Goal: Task Accomplishment & Management: Manage account settings

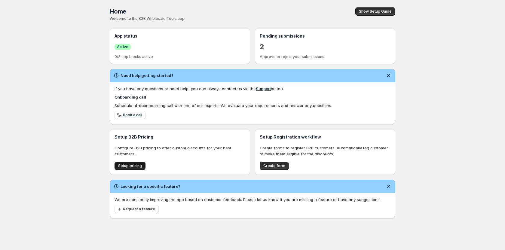
click at [136, 167] on span "Setup pricing" at bounding box center [130, 165] width 24 height 5
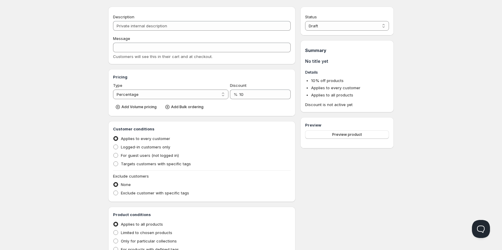
scroll to position [30, 0]
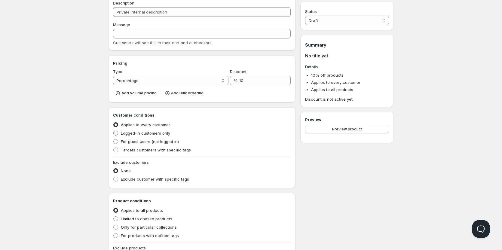
click at [124, 132] on span "Logged-in customers only" at bounding box center [145, 133] width 49 height 5
click at [114, 131] on input "Logged-in customers only" at bounding box center [113, 131] width 0 height 0
radio input "true"
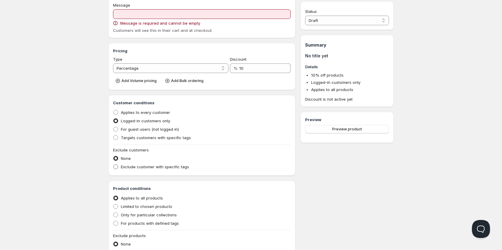
scroll to position [60, 0]
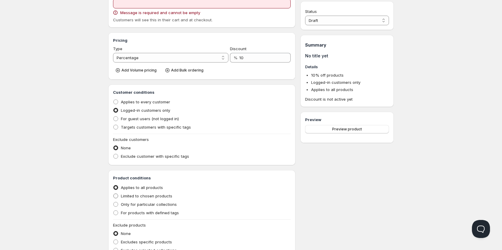
click at [118, 196] on span at bounding box center [115, 195] width 5 height 5
click at [114, 194] on input "Limited to chosen products" at bounding box center [113, 194] width 0 height 0
radio input "true"
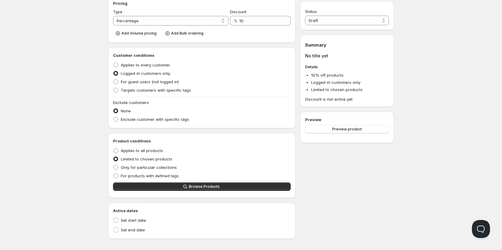
scroll to position [101, 0]
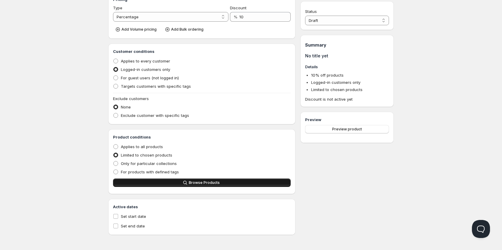
click at [200, 184] on span "Browse Products" at bounding box center [204, 182] width 31 height 5
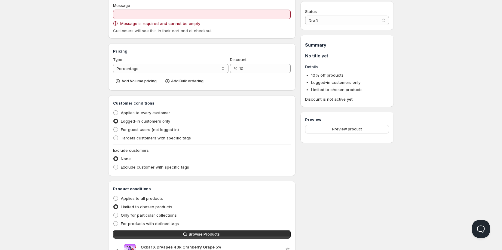
scroll to position [41, 0]
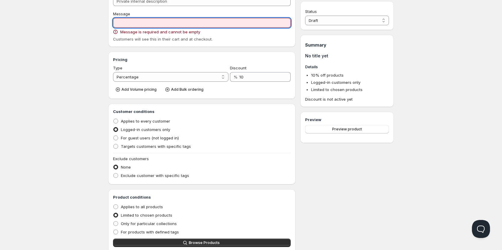
click at [162, 21] on input "Message" at bounding box center [202, 23] width 178 height 10
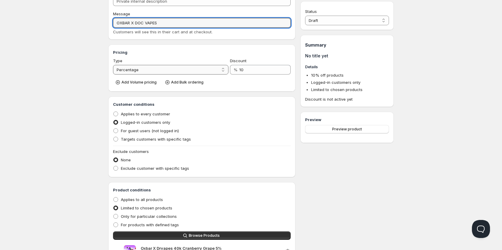
type input "OXBAR X DOC VAPES"
click at [215, 70] on select "Percentage Absolute" at bounding box center [170, 70] width 115 height 10
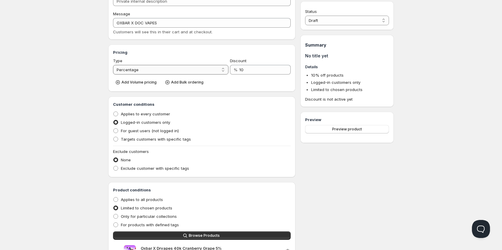
select select "2"
click at [113, 65] on select "Percentage Absolute" at bounding box center [170, 70] width 115 height 10
click at [241, 68] on input "10" at bounding box center [260, 70] width 44 height 10
drag, startPoint x: 244, startPoint y: 69, endPoint x: 235, endPoint y: 69, distance: 9.7
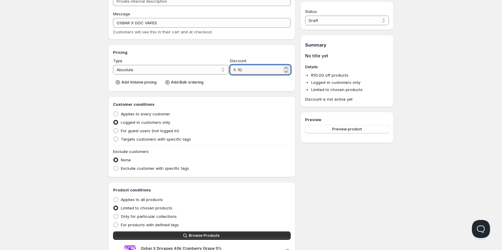
click at [235, 69] on div "R 10" at bounding box center [260, 70] width 61 height 10
type input "95"
click at [341, 21] on select "Draft Active" at bounding box center [347, 21] width 84 height 10
select select "1"
click at [305, 16] on select "Draft Active" at bounding box center [347, 21] width 84 height 10
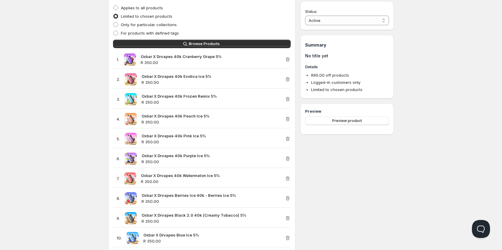
scroll to position [232, 0]
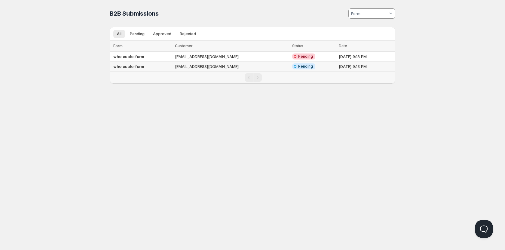
click at [298, 66] on span "Pending" at bounding box center [305, 66] width 15 height 5
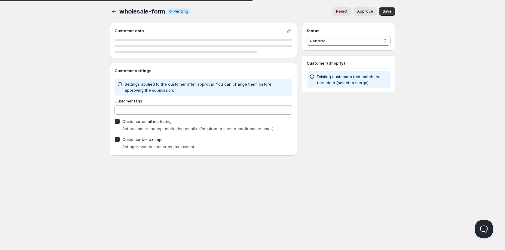
checkbox input "true"
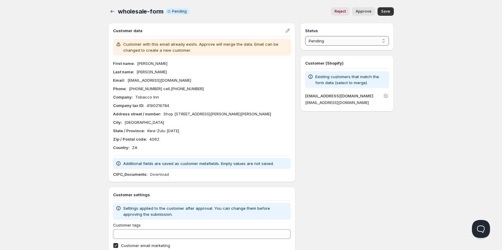
click at [367, 40] on select "Pending Approved Rejected Ignored Spam" at bounding box center [347, 41] width 84 height 10
click at [305, 36] on select "Pending Approved Rejected Ignored Spam" at bounding box center [347, 41] width 84 height 10
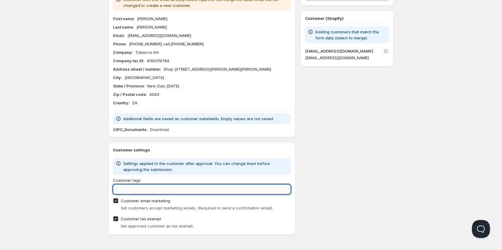
click at [147, 187] on input "Customer tags" at bounding box center [202, 190] width 178 height 10
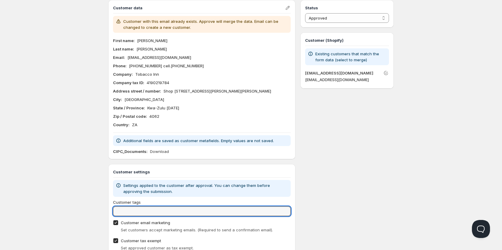
scroll to position [0, 0]
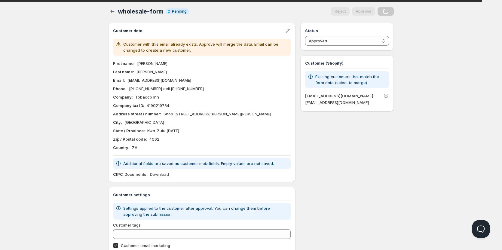
select select "0"
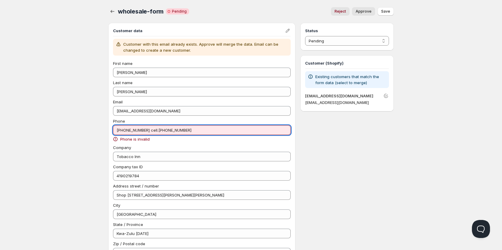
click at [146, 130] on input "031 2024101 cell.0828594328" at bounding box center [202, 130] width 178 height 10
drag, startPoint x: 147, startPoint y: 131, endPoint x: 98, endPoint y: 133, distance: 49.6
click at [98, 133] on div "Home Pricing Price lists Checkout Forms Submissions Settings Features Plans who…" at bounding box center [251, 216] width 502 height 432
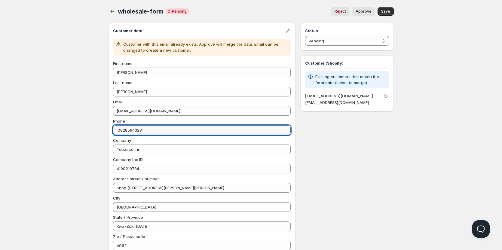
click at [118, 130] on input ".0828594328" at bounding box center [202, 130] width 178 height 10
click at [118, 131] on input ".0828594328" at bounding box center [202, 130] width 178 height 10
type input "0828594328"
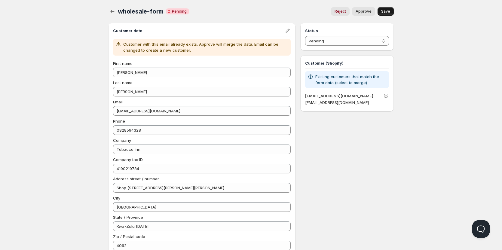
click at [392, 12] on button "Save" at bounding box center [385, 11] width 16 height 8
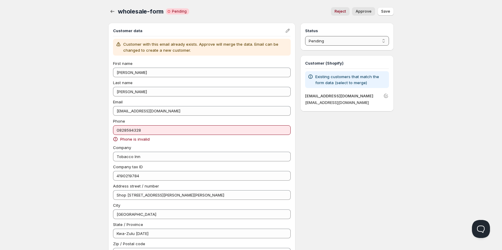
click at [376, 40] on select "Pending Approved Rejected Ignored Spam" at bounding box center [347, 41] width 84 height 10
click at [305, 36] on select "Pending Approved Rejected Ignored Spam" at bounding box center [347, 41] width 84 height 10
click at [392, 11] on button "Save" at bounding box center [385, 11] width 16 height 8
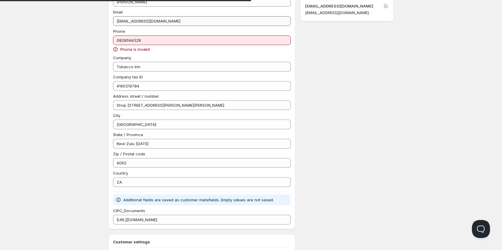
scroll to position [90, 0]
select select "0"
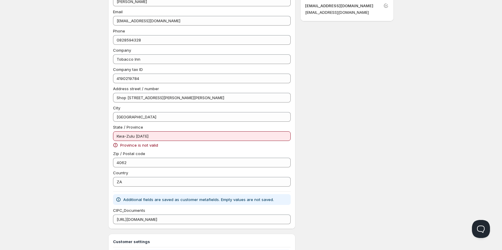
click at [139, 145] on span "Province is not valid" at bounding box center [139, 145] width 38 height 6
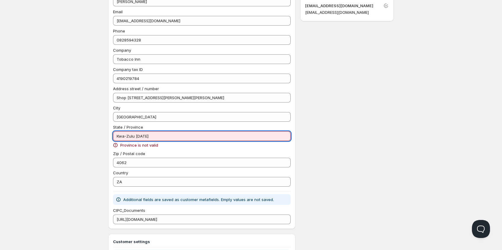
click at [141, 133] on input "Kwa-Zulu Natal" at bounding box center [202, 136] width 178 height 10
click at [147, 135] on input "Kwa-Zulu Natal" at bounding box center [202, 136] width 178 height 10
click at [145, 145] on span "Province is not valid" at bounding box center [139, 145] width 38 height 6
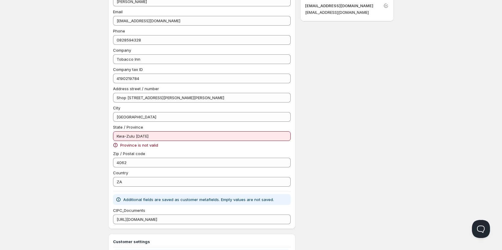
click at [117, 144] on icon at bounding box center [115, 145] width 6 height 6
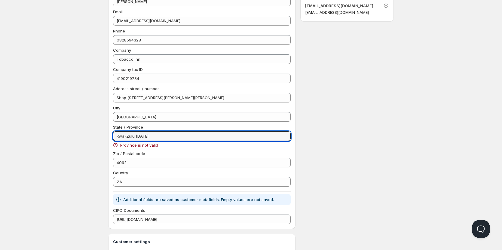
drag, startPoint x: 157, startPoint y: 133, endPoint x: 101, endPoint y: 131, distance: 56.2
click at [101, 131] on div "wholesale-form. This page is ready wholesale-form Critical Incomplete Pending R…" at bounding box center [251, 118] width 300 height 417
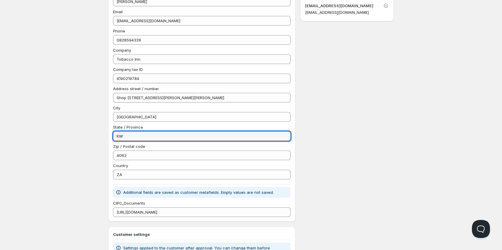
type input "K"
type input "kzn"
click at [353, 56] on div "Status Pending Approved Rejected Ignored Spam Pending Customer (Shopify) Existi…" at bounding box center [346, 126] width 93 height 387
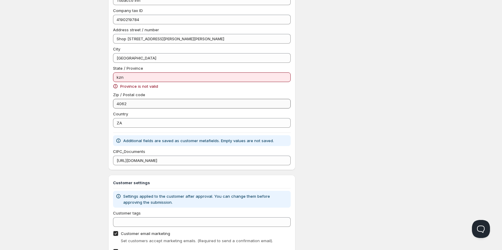
scroll to position [150, 0]
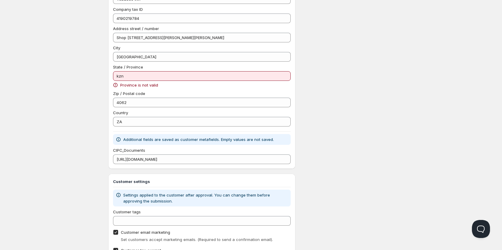
click at [138, 86] on span "Province is not valid" at bounding box center [139, 85] width 38 height 6
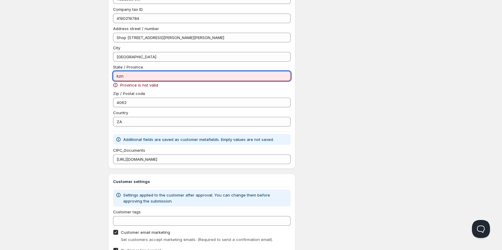
click at [151, 77] on input "kzn" at bounding box center [202, 76] width 178 height 10
drag, startPoint x: 152, startPoint y: 75, endPoint x: 110, endPoint y: 75, distance: 41.5
click at [111, 75] on div "Customer data Customer with this email already exists. Approve will merge the d…" at bounding box center [201, 21] width 187 height 296
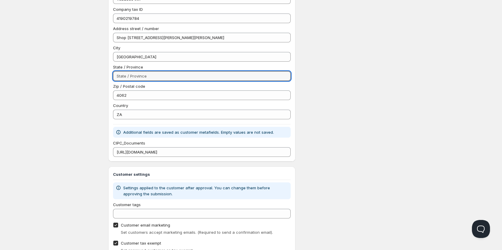
click at [331, 132] on div "Status Pending Approved Rejected Ignored Spam Pending Customer (Shopify) Existi…" at bounding box center [346, 66] width 93 height 387
click at [233, 78] on input "State / Province" at bounding box center [202, 76] width 178 height 10
type input "Kwazulu Natal"
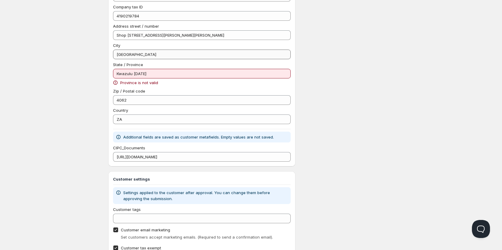
scroll to position [122, 0]
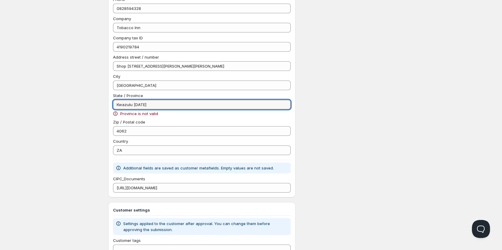
drag, startPoint x: 149, startPoint y: 105, endPoint x: 104, endPoint y: 104, distance: 45.4
click at [104, 104] on div "wholesale-form. This page is ready wholesale-form Critical Incomplete Pending R…" at bounding box center [251, 86] width 300 height 417
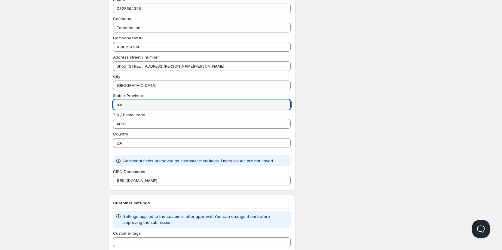
type input "n.a"
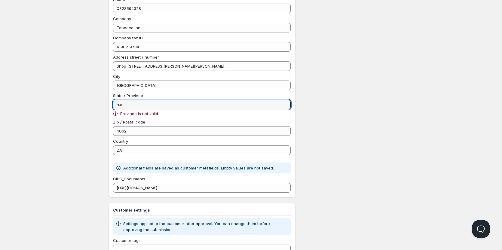
drag, startPoint x: 125, startPoint y: 102, endPoint x: 107, endPoint y: 102, distance: 18.0
click at [107, 102] on div "wholesale-form. This page is ready wholesale-form Critical Incomplete Pending R…" at bounding box center [251, 86] width 300 height 417
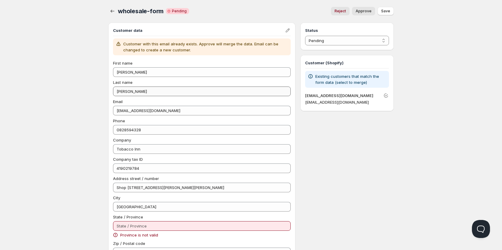
scroll to position [0, 0]
click at [368, 13] on span "Approve" at bounding box center [363, 11] width 16 height 5
select select "1"
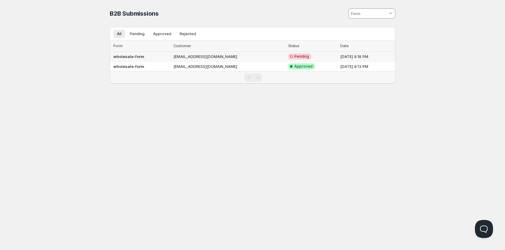
click at [294, 56] on span "Pending" at bounding box center [301, 56] width 15 height 5
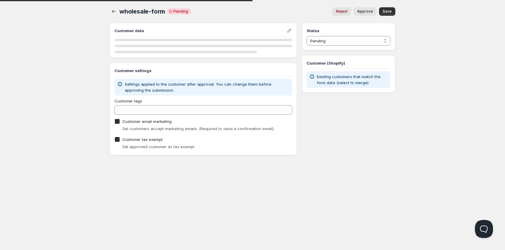
checkbox input "true"
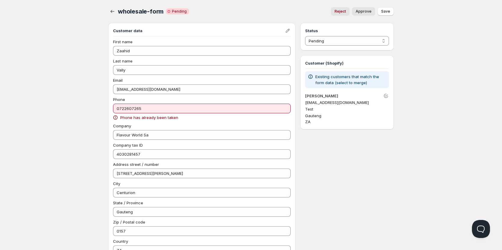
click at [365, 11] on span "Approve" at bounding box center [363, 11] width 16 height 5
select select "1"
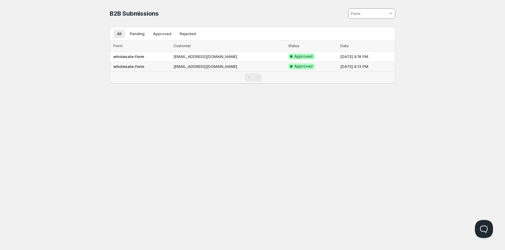
click at [203, 66] on td "[EMAIL_ADDRESS][DOMAIN_NAME]" at bounding box center [229, 67] width 115 height 10
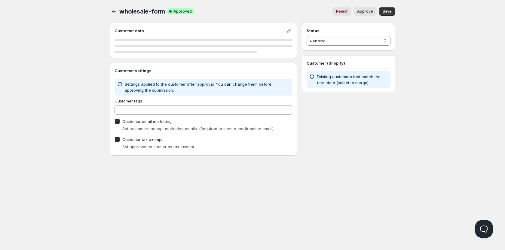
checkbox input "true"
select select "1"
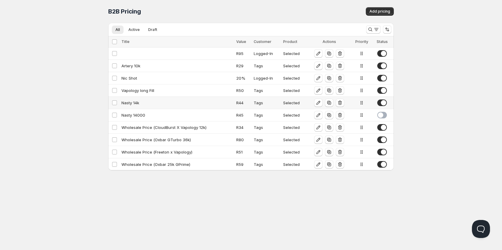
click at [136, 104] on div "Nasty 14k" at bounding box center [176, 103] width 111 height 6
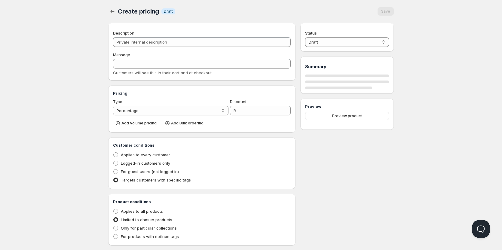
type input "Nasty 14k"
type input "Wholesale"
select select "2"
type input "44"
radio input "true"
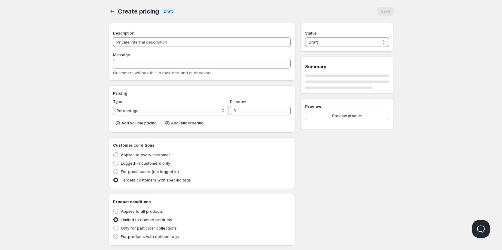
radio input "true"
checkbox input "true"
select select "1"
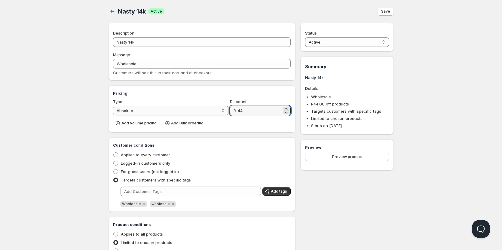
drag, startPoint x: 247, startPoint y: 108, endPoint x: 225, endPoint y: 110, distance: 22.6
click at [230, 109] on div "R 44" at bounding box center [260, 111] width 61 height 10
type input "65"
click at [384, 13] on span "Save" at bounding box center [385, 11] width 9 height 5
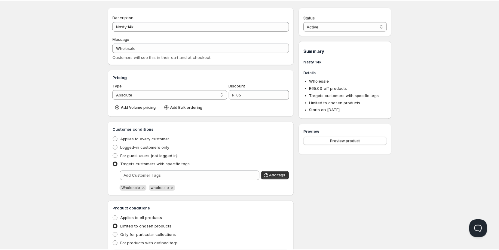
scroll to position [30, 0]
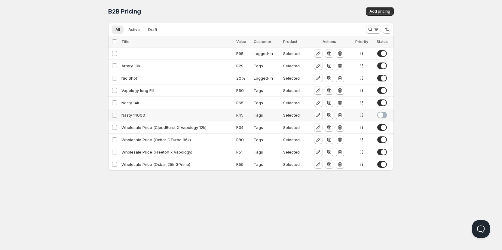
click at [115, 116] on input "Select config" at bounding box center [114, 115] width 5 height 5
checkbox input "true"
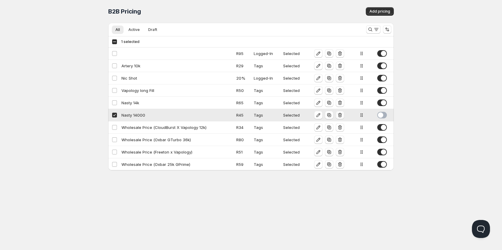
click at [343, 114] on button "button" at bounding box center [340, 115] width 8 height 8
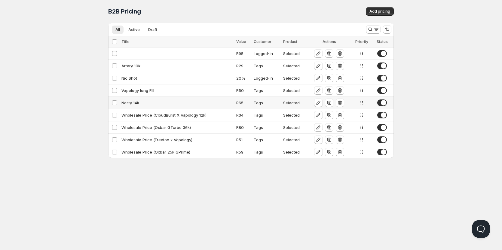
click at [127, 102] on div "Nasty 14k" at bounding box center [176, 103] width 111 height 6
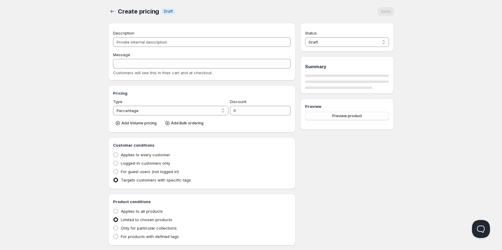
type input "Nasty 14k"
type input "Wholesale"
select select "2"
type input "65"
radio input "true"
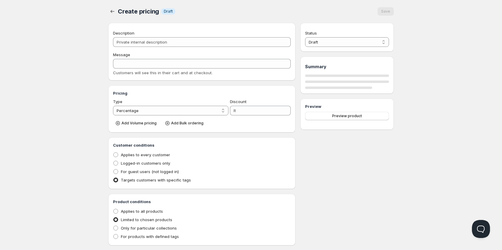
radio input "true"
checkbox input "true"
select select "1"
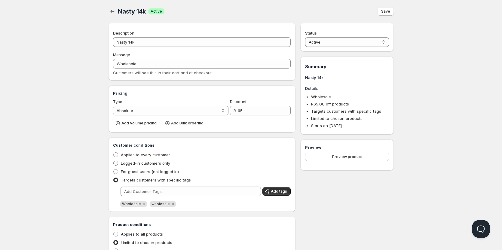
click at [120, 165] on label "Logged-in customers only" at bounding box center [141, 163] width 57 height 8
click at [114, 161] on input "Logged-in customers only" at bounding box center [113, 161] width 0 height 0
radio input "true"
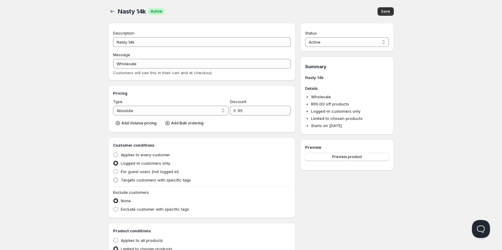
click at [118, 178] on span at bounding box center [115, 179] width 5 height 5
click at [114, 178] on input "Targets customers with specific tags" at bounding box center [113, 178] width 0 height 0
radio input "true"
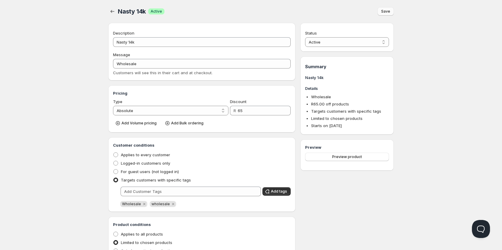
click at [389, 14] on span "Save" at bounding box center [385, 11] width 9 height 5
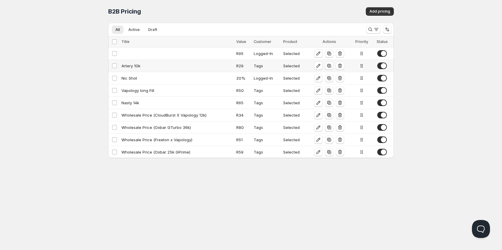
click at [141, 65] on div "Artery 10k" at bounding box center [176, 66] width 111 height 6
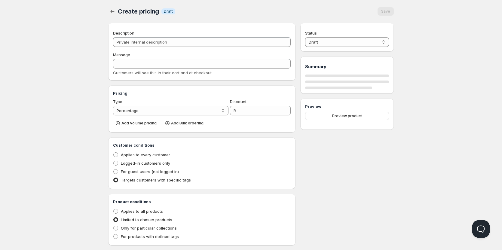
type input "Artery 10k"
type input "ARTERY_10K"
select select "2"
type input "29"
radio input "true"
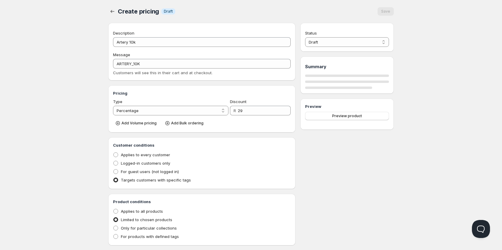
radio input "true"
select select "1"
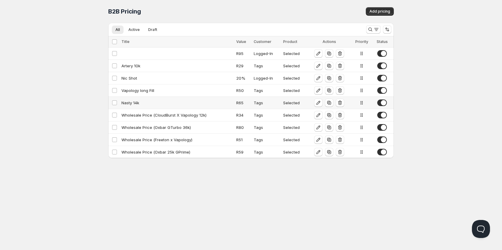
click at [137, 103] on div "Nasty 14k" at bounding box center [176, 103] width 111 height 6
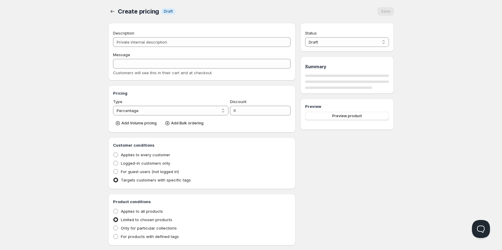
type input "Nasty 14k"
type input "Wholesale"
select select "2"
type input "65"
radio input "true"
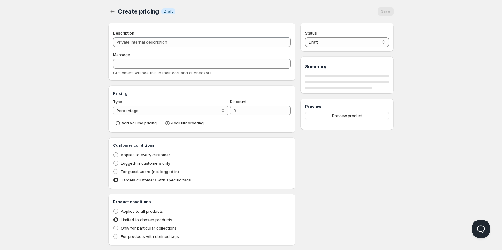
radio input "true"
checkbox input "true"
select select "1"
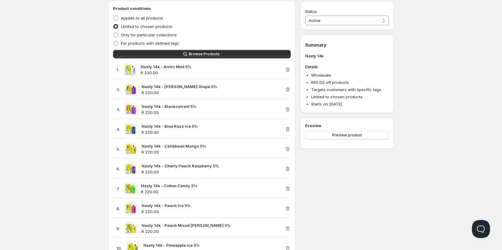
scroll to position [120, 0]
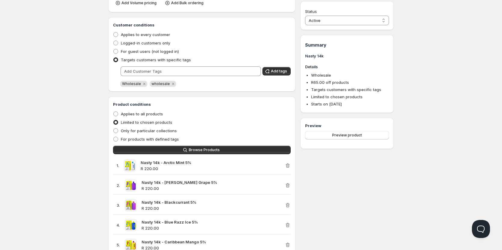
scroll to position [0, 0]
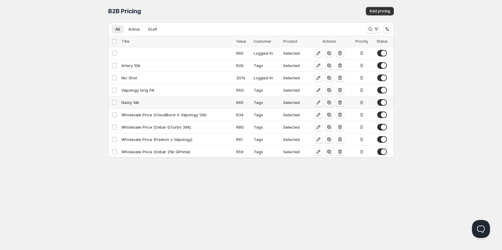
click at [340, 100] on icon "button" at bounding box center [340, 102] width 6 height 6
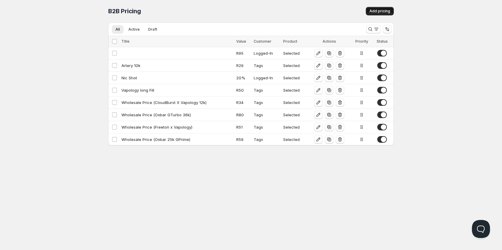
click at [381, 14] on button "Add pricing" at bounding box center [380, 11] width 28 height 8
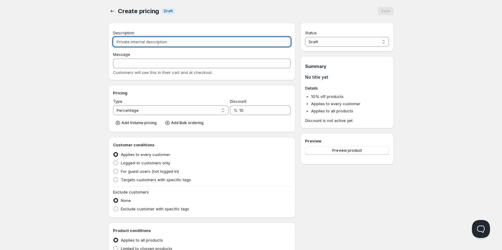
click at [154, 44] on input "Description" at bounding box center [202, 42] width 178 height 10
type input "N"
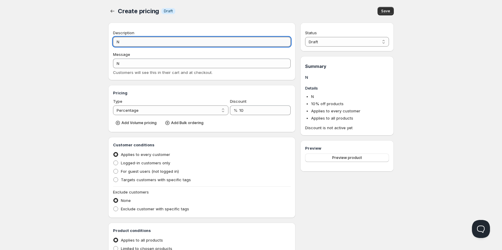
type input "Na"
type input "NA"
type input "Nas"
type input "NAS"
type input "Nast"
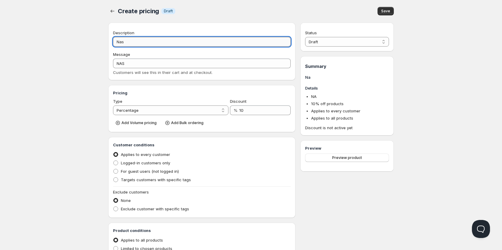
type input "NAST"
type input "Nasty"
type input "NASTY"
type input "Nasty 1"
type input "NASTY_1"
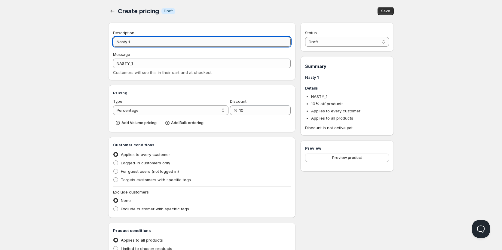
type input "Nasty 14"
type input "NASTY_14"
type input "Nasty 14k"
type input "NASTY_14K"
type input "Nasty 14k"
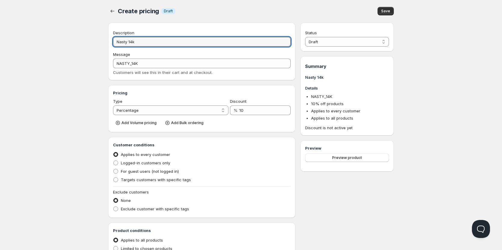
click at [244, 142] on h3 "Customer conditions" at bounding box center [202, 145] width 178 height 6
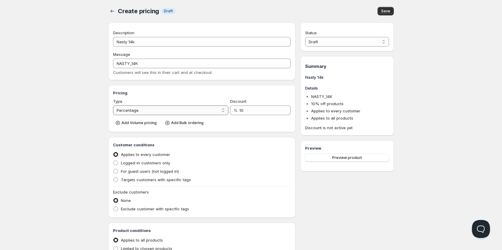
click at [221, 111] on select "Percentage Absolute" at bounding box center [170, 110] width 115 height 10
select select "2"
click at [113, 105] on select "Percentage Absolute" at bounding box center [170, 110] width 115 height 10
drag, startPoint x: 242, startPoint y: 113, endPoint x: 230, endPoint y: 114, distance: 12.1
click at [231, 113] on div "R 10" at bounding box center [260, 110] width 61 height 10
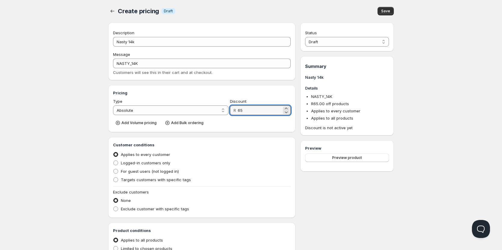
type input "65"
click at [245, 203] on div "None" at bounding box center [202, 200] width 178 height 8
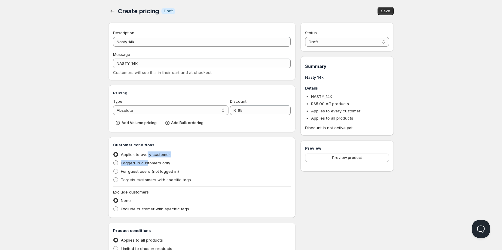
click at [148, 159] on ul "Applies to every customer Logged-in customers only For guest users (not logged …" at bounding box center [202, 167] width 178 height 34
click at [121, 164] on span "Logged-in customers only" at bounding box center [145, 162] width 49 height 5
click at [114, 161] on input "Logged-in customers only" at bounding box center [113, 160] width 0 height 0
radio input "true"
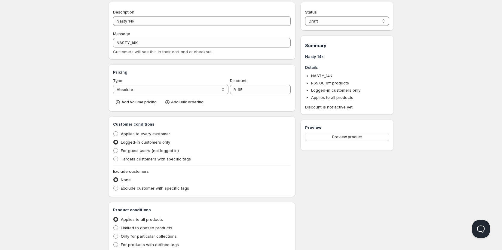
scroll to position [30, 0]
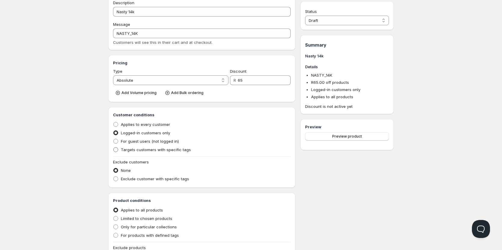
click at [116, 151] on span at bounding box center [115, 149] width 5 height 5
click at [114, 148] on input "Targets customers with specific tags" at bounding box center [113, 147] width 0 height 0
radio input "true"
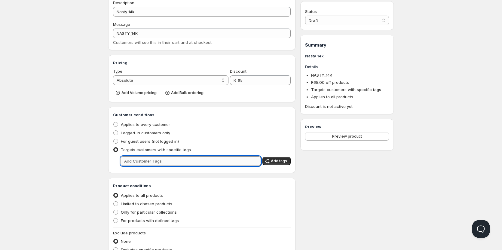
click at [139, 157] on input "text" at bounding box center [190, 161] width 140 height 10
type input "Wholesale"
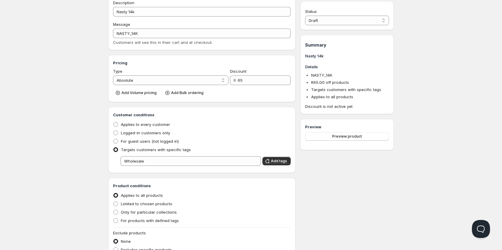
scroll to position [0, 0]
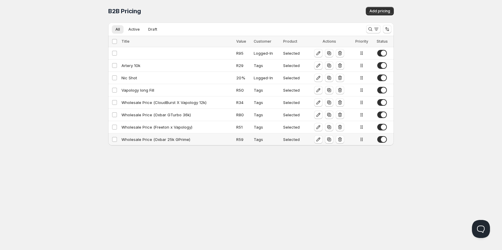
click at [137, 138] on div "Wholesale Price (Oxbar 25k GPrime)" at bounding box center [176, 139] width 111 height 6
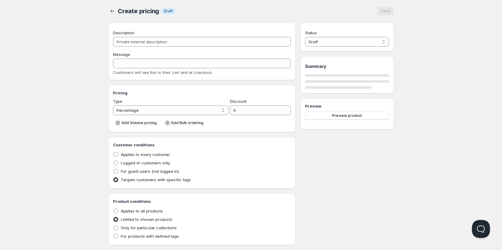
type input "Wholesale Price (Oxbar 25k GPrime)"
type input "WHOLESALE_PRICE"
select select "2"
type input "59"
radio input "true"
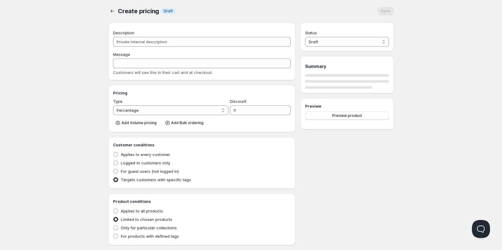
radio input "true"
select select "1"
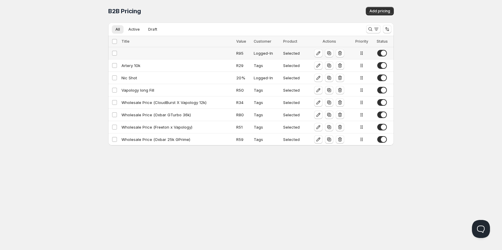
click at [208, 53] on td at bounding box center [177, 53] width 115 height 12
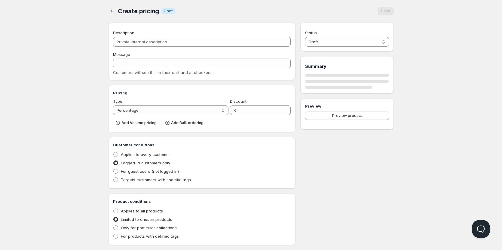
select select "2"
type input "95"
radio input "true"
select select "1"
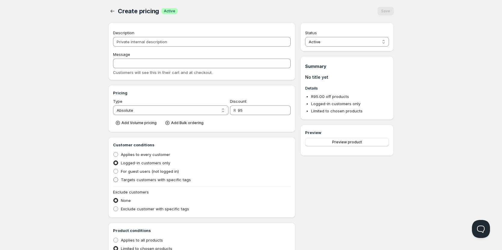
click at [116, 179] on span at bounding box center [115, 179] width 5 height 5
click at [114, 178] on input "Targets customers with specific tags" at bounding box center [113, 177] width 0 height 0
radio input "true"
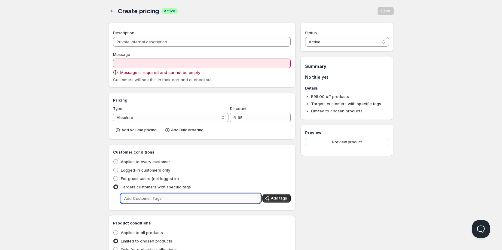
click at [140, 200] on input "text" at bounding box center [190, 199] width 140 height 10
type input "W"
type input "w"
type input "Wholesale"
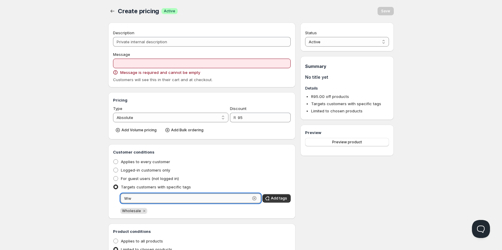
type input "W"
type input "wholesale"
click at [275, 195] on button "Add tags" at bounding box center [276, 198] width 28 height 8
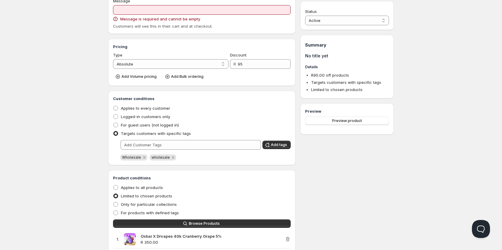
scroll to position [90, 0]
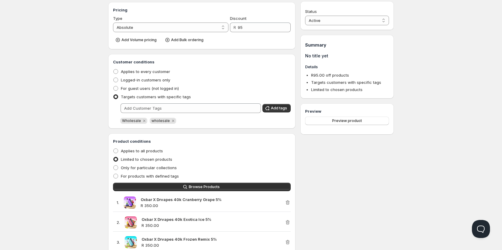
click at [203, 157] on div "Limited to chosen products" at bounding box center [202, 159] width 178 height 8
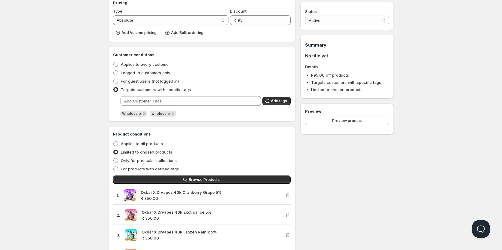
scroll to position [83, 0]
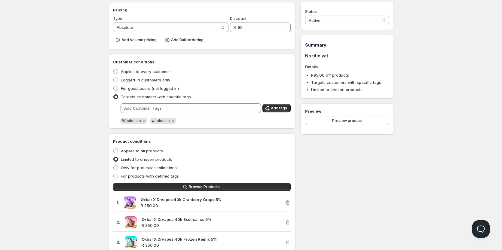
scroll to position [0, 0]
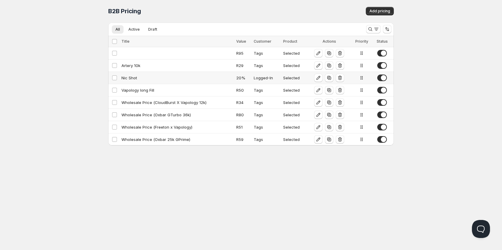
click at [123, 76] on div "Nic Shot" at bounding box center [176, 78] width 111 height 6
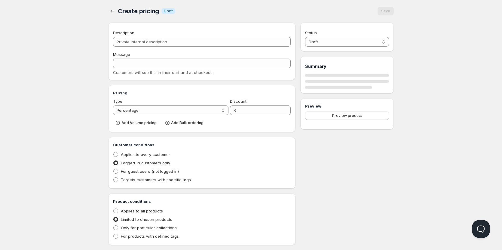
type input "Nic Shot"
type input "NIC_SHOT"
type input "20"
radio input "true"
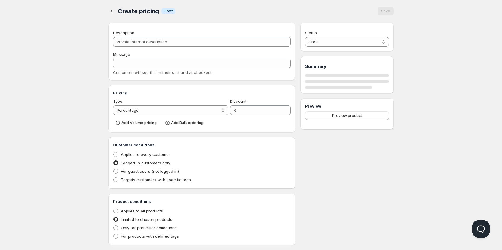
select select "1"
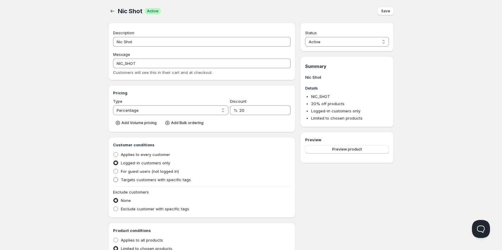
click at [123, 179] on span "Targets customers with specific tags" at bounding box center [156, 179] width 70 height 5
click at [114, 178] on input "Targets customers with specific tags" at bounding box center [113, 177] width 0 height 0
radio input "true"
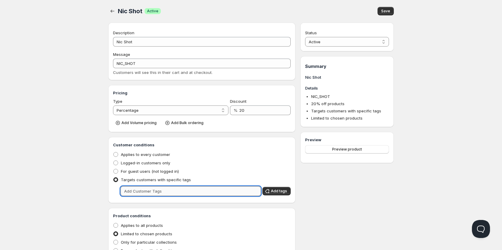
click at [155, 188] on input "text" at bounding box center [190, 191] width 140 height 10
type input "Wholesale"
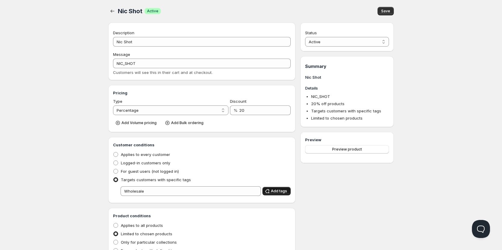
drag, startPoint x: 272, startPoint y: 190, endPoint x: 268, endPoint y: 191, distance: 3.8
click at [272, 189] on span "Add tags" at bounding box center [279, 191] width 16 height 5
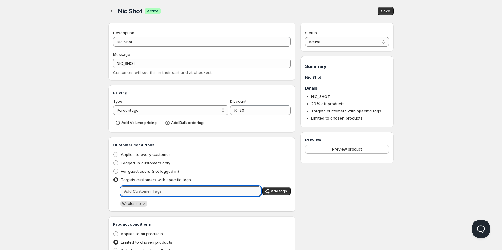
click at [191, 189] on input "text" at bounding box center [190, 191] width 140 height 10
type input "wholesale"
click at [278, 189] on span "Add tags" at bounding box center [279, 191] width 16 height 5
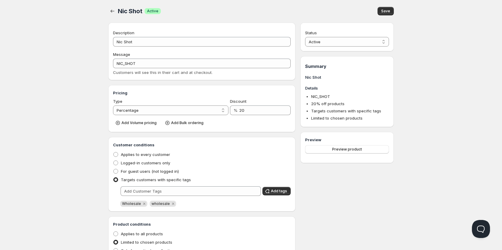
click at [389, 13] on span "Save" at bounding box center [385, 11] width 9 height 5
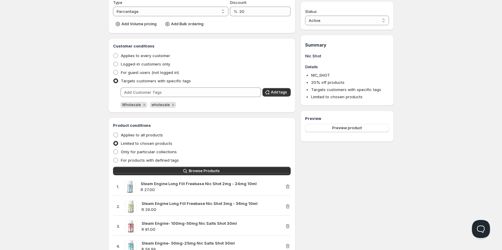
scroll to position [97, 0]
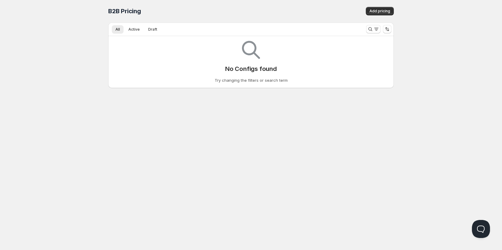
scroll to position [0, 0]
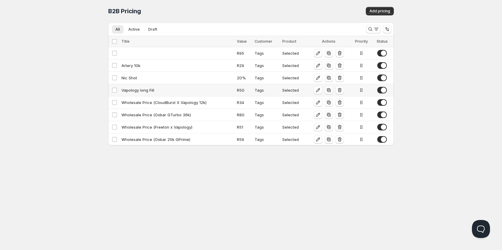
click at [130, 90] on div "Vapology long Fill" at bounding box center [177, 90] width 112 height 6
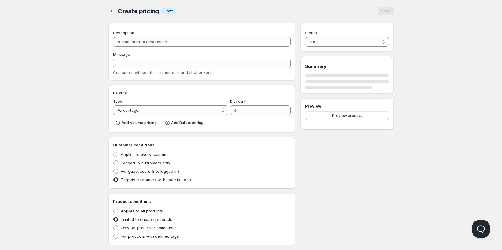
type input "Vapology long Fill"
type input "VAPOLOGY_LONG_FILL"
select select "2"
type input "50"
radio input "true"
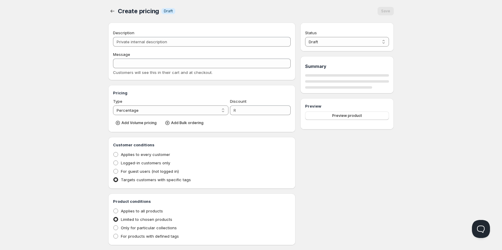
radio input "true"
select select "1"
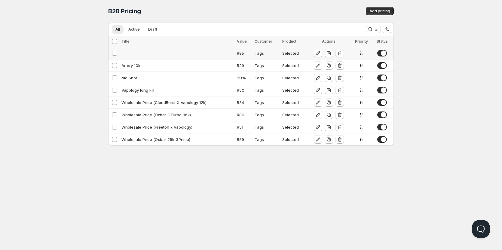
click at [131, 55] on td at bounding box center [177, 53] width 115 height 12
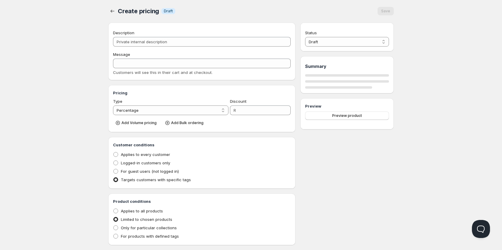
select select "2"
type input "95"
radio input "true"
select select "1"
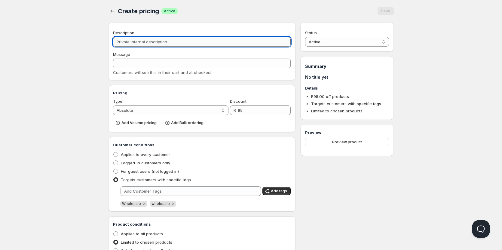
click at [133, 45] on input "Description" at bounding box center [202, 42] width 178 height 10
type input "N"
type input "OXBAR X DOC VAPES"
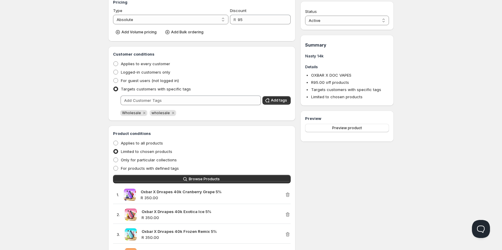
scroll to position [90, 0]
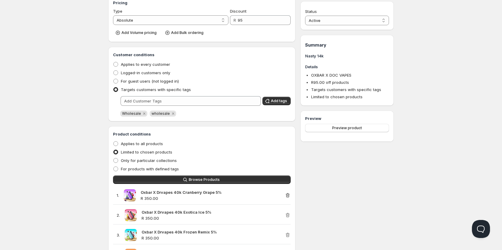
type input "Nasty 14k"
click at [286, 196] on icon "button" at bounding box center [287, 195] width 4 height 5
click at [287, 217] on icon "button" at bounding box center [288, 215] width 6 height 6
click at [287, 197] on icon "button" at bounding box center [288, 195] width 6 height 6
click at [287, 212] on icon "button" at bounding box center [288, 215] width 6 height 6
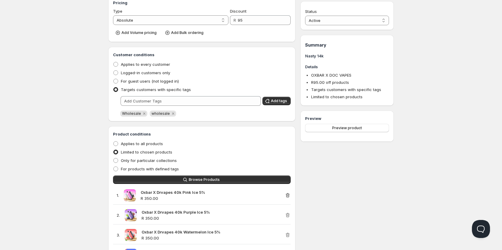
click at [287, 196] on icon "button" at bounding box center [288, 195] width 6 height 6
click at [287, 212] on icon "button" at bounding box center [288, 215] width 6 height 6
click at [287, 196] on icon "button" at bounding box center [288, 195] width 6 height 6
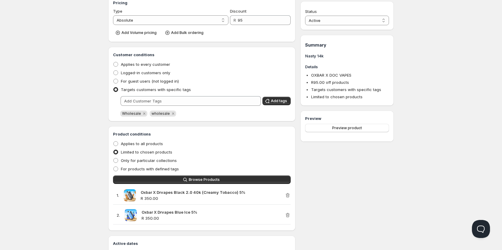
click at [287, 196] on icon "button" at bounding box center [288, 195] width 6 height 6
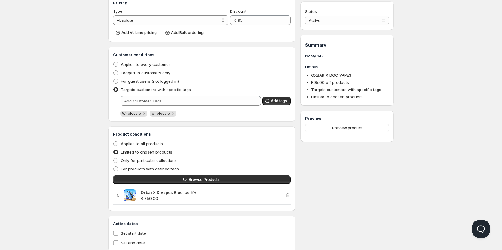
click at [287, 196] on icon "button" at bounding box center [288, 195] width 6 height 6
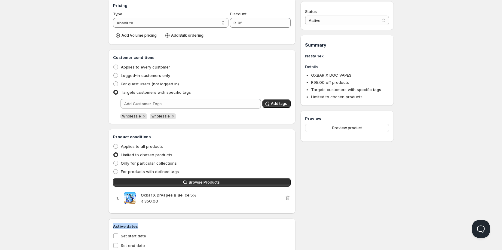
click at [287, 196] on div "Description Nasty 14k Message OXBAR X DOC VAPES Customers will see this in thei…" at bounding box center [201, 94] width 187 height 319
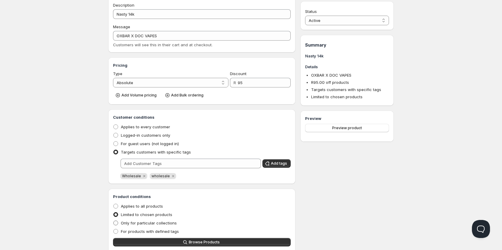
scroll to position [88, 0]
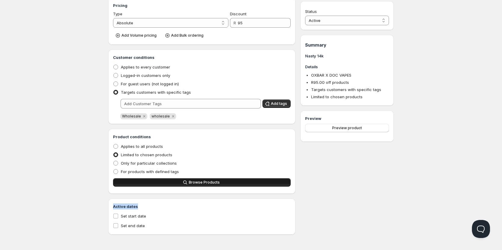
click at [167, 183] on button "Browse Products" at bounding box center [202, 182] width 178 height 8
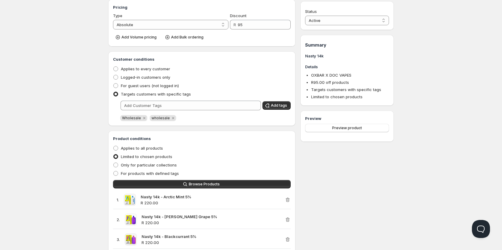
scroll to position [0, 0]
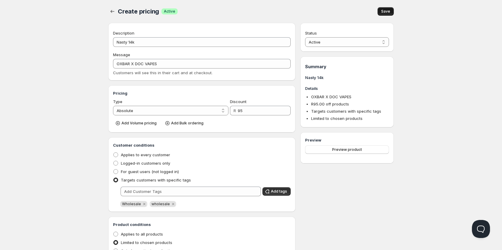
click at [382, 11] on span "Save" at bounding box center [385, 11] width 9 height 5
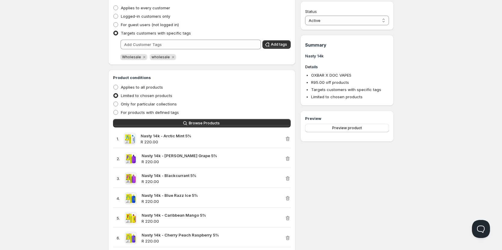
scroll to position [45, 0]
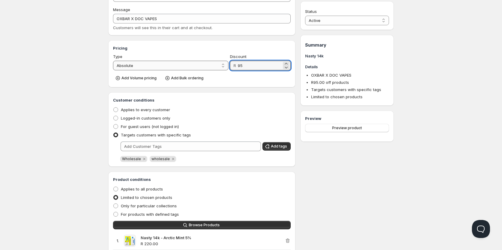
drag, startPoint x: 248, startPoint y: 64, endPoint x: 228, endPoint y: 66, distance: 20.3
click at [229, 65] on div "Type Percentage Absolute Absolute Discount R 95" at bounding box center [202, 61] width 178 height 17
type input "65"
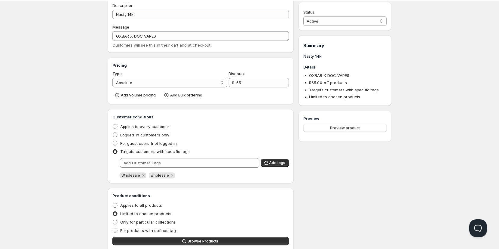
scroll to position [0, 0]
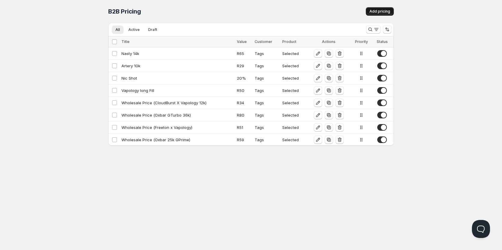
click at [381, 13] on span "Add pricing" at bounding box center [379, 11] width 21 height 5
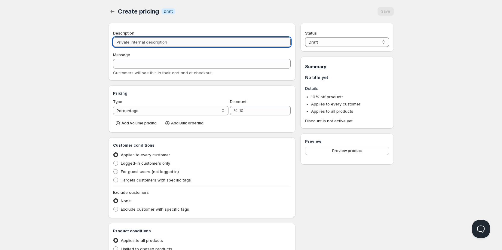
click at [149, 42] on input "Description" at bounding box center [202, 42] width 178 height 10
type input "B"
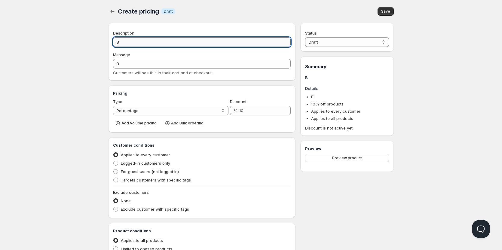
type input "BU"
type input "BUD"
type input "BUD B"
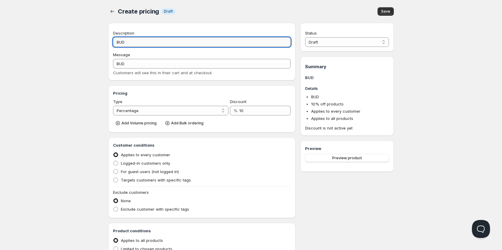
type input "BUD_B"
type input "BUD BR"
type input "BUD_BR"
type input "BUD BRO"
type input "BUD_BRO"
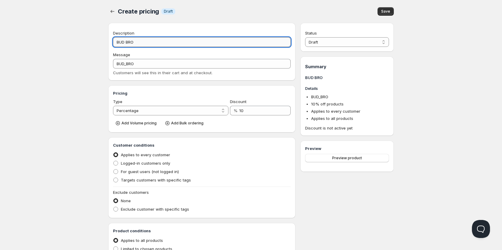
type input "BUD BROS"
type input "BUD_BROS"
type input "BUD BROS A"
type input "BUD_BROS_A"
type input "BUD BROS AN"
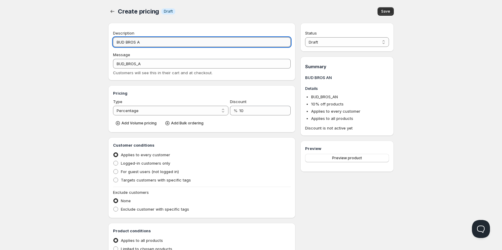
type input "BUD_BROS_AN"
type input "BUD BROS AND"
type input "BUD_BROS_AND"
type input "BUD BROS AND T"
type input "BUD_BROS_AND_T"
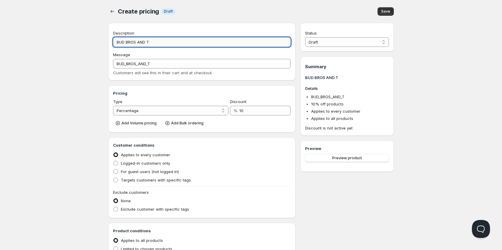
type input "BUD BROS AND TH"
type input "BUD_BROS_AND_TH"
type input "BUD BROS AND THC"
type input "BUD_BROS_AND_THC"
type input "BUD BROS AND THC V"
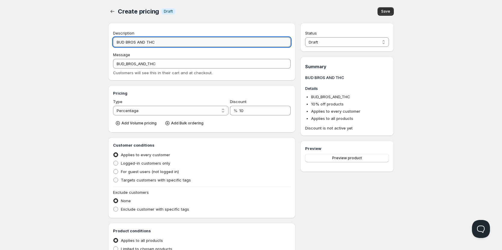
type input "BUD_BROS_AND_THC_V"
type input "BUD BROS AND THC VA"
type input "BUD_BROS_AND_THC_VA"
type input "BUD BROS AND THC VAP"
type input "BUD_BROS_AND_THC_VAP"
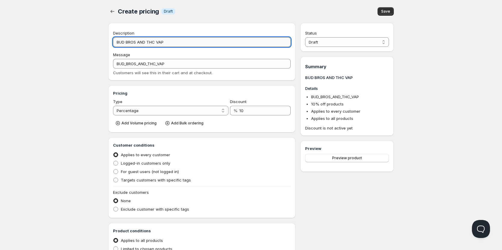
type input "BUD BROS AND THC VAPE"
type input "BUD_BROS_AND_THC_VAPE"
type input "BUD BROS AND THC VAPES"
type input "BUD_BROS_AND_THC_VAPES"
type input "BUD BROS AND THC VAPES"
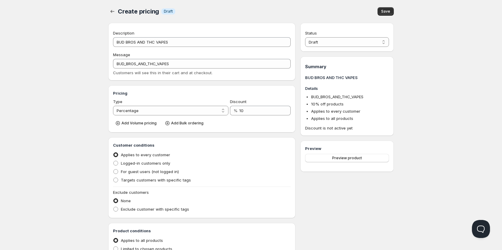
click at [161, 91] on h3 "Pricing" at bounding box center [202, 93] width 178 height 6
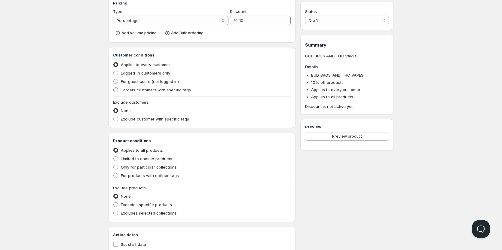
scroll to position [30, 0]
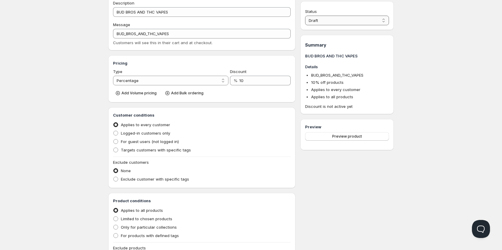
click at [338, 20] on select "Draft Active" at bounding box center [347, 21] width 84 height 10
select select "1"
click at [305, 16] on select "Draft Active" at bounding box center [347, 21] width 84 height 10
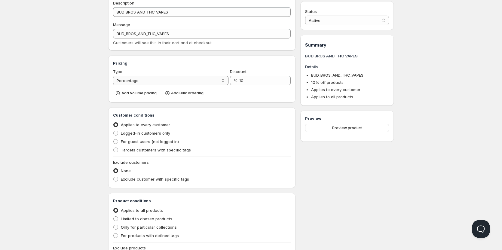
click at [224, 81] on select "Percentage Absolute" at bounding box center [170, 81] width 115 height 10
select select "2"
click at [113, 76] on select "Percentage Absolute" at bounding box center [170, 81] width 115 height 10
click at [249, 83] on input "10" at bounding box center [260, 81] width 44 height 10
drag, startPoint x: 254, startPoint y: 81, endPoint x: 217, endPoint y: 81, distance: 37.0
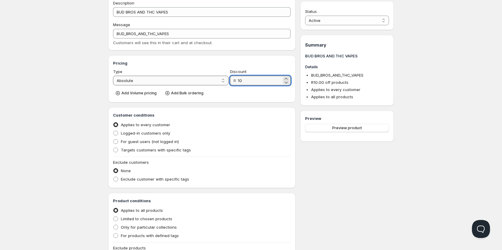
click at [217, 81] on div "Type Percentage Absolute Absolute Discount R 10" at bounding box center [202, 77] width 178 height 17
type input "200"
click at [239, 132] on div "Logged-in customers only" at bounding box center [202, 133] width 178 height 8
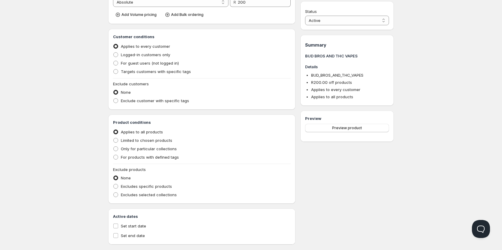
scroll to position [118, 0]
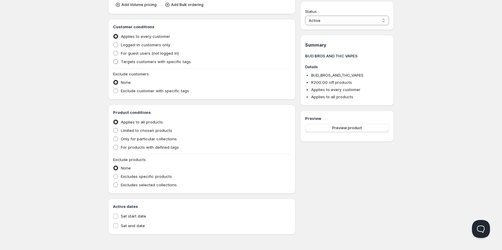
click at [121, 61] on span "Targets customers with specific tags" at bounding box center [156, 61] width 70 height 5
click at [114, 59] on input "Targets customers with specific tags" at bounding box center [113, 59] width 0 height 0
radio input "true"
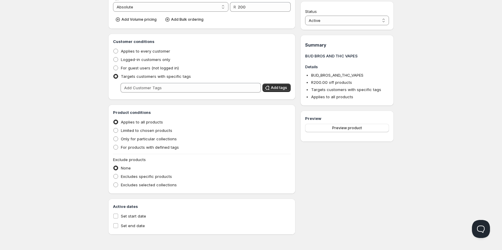
scroll to position [104, 0]
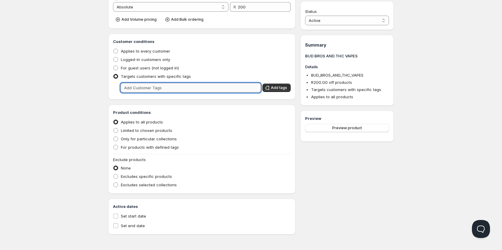
click at [135, 87] on input "text" at bounding box center [190, 88] width 140 height 10
type input "w"
type input "Wholesale"
click at [284, 88] on span "Add tags" at bounding box center [279, 87] width 16 height 5
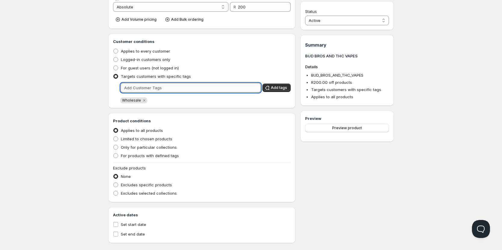
click at [174, 86] on input "text" at bounding box center [190, 88] width 140 height 10
type input "wholesale"
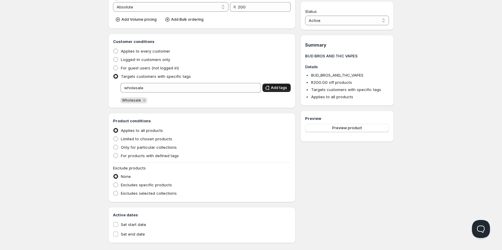
click at [284, 91] on button "Add tags" at bounding box center [276, 88] width 28 height 8
click at [128, 141] on span "Limited to chosen products" at bounding box center [146, 138] width 51 height 5
click at [114, 137] on input "Limited to chosen products" at bounding box center [113, 136] width 0 height 0
radio input "true"
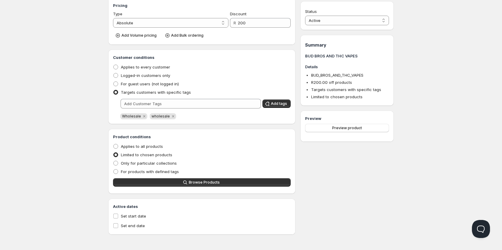
scroll to position [88, 0]
click at [189, 182] on button "Browse Products" at bounding box center [202, 182] width 178 height 8
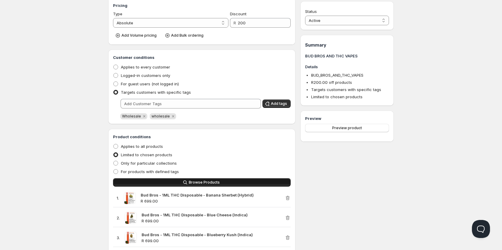
click at [205, 183] on span "Browse Products" at bounding box center [204, 182] width 31 height 5
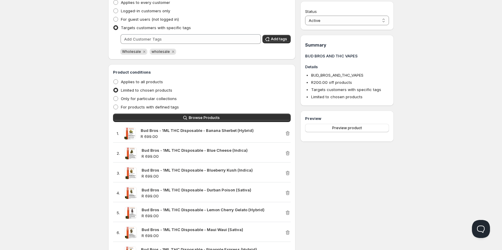
scroll to position [64, 0]
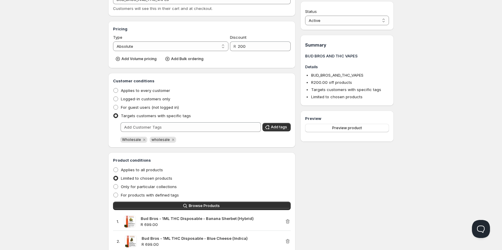
scroll to position [0, 0]
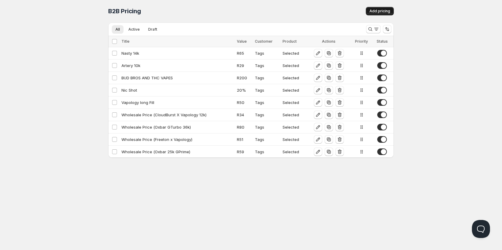
click at [378, 12] on span "Add pricing" at bounding box center [379, 11] width 21 height 5
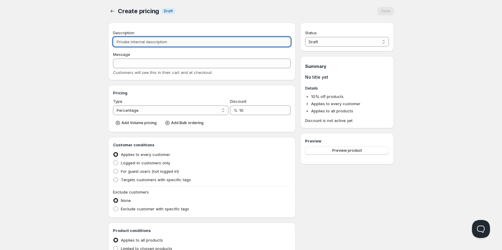
click at [128, 44] on input "Description" at bounding box center [202, 42] width 178 height 10
type input "C"
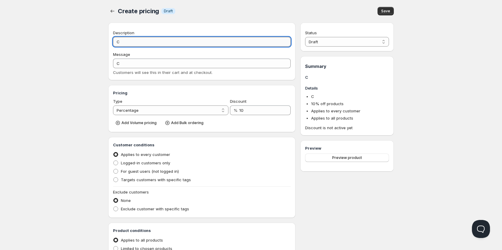
type input "Cb"
type input "CB"
type input "Cbw"
type input "CBW"
type input "Cb"
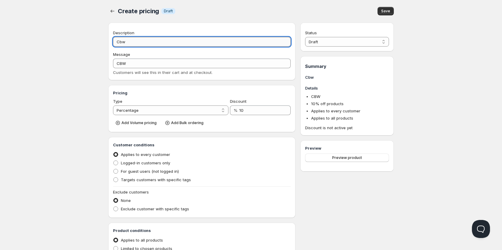
type input "CB"
type input "C"
type input "CB"
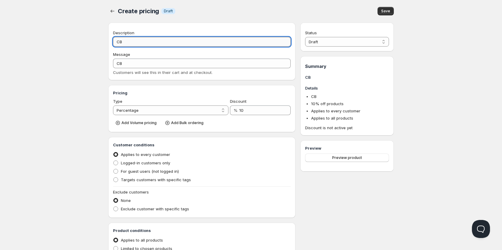
type input "CB 1"
type input "CB_1"
type input "CB 10"
type input "CB_10"
type input "CB 10K"
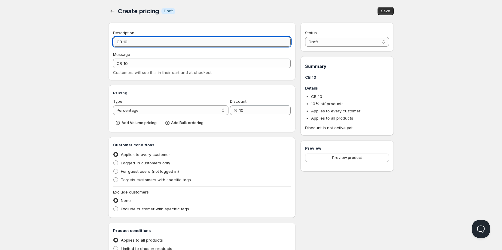
type input "CB_10K"
type input "CB 10K"
click at [223, 113] on select "Percentage Absolute" at bounding box center [170, 110] width 115 height 10
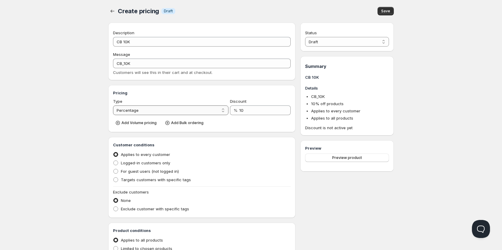
select select "2"
click at [113, 105] on select "Percentage Absolute" at bounding box center [170, 110] width 115 height 10
click at [121, 178] on span "Targets customers with specific tags" at bounding box center [156, 179] width 70 height 5
click at [114, 178] on input "Targets customers with specific tags" at bounding box center [113, 177] width 0 height 0
radio input "true"
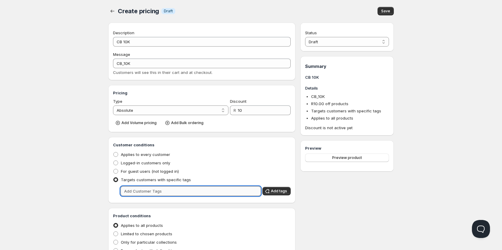
click at [136, 194] on input "text" at bounding box center [190, 191] width 140 height 10
type input "w"
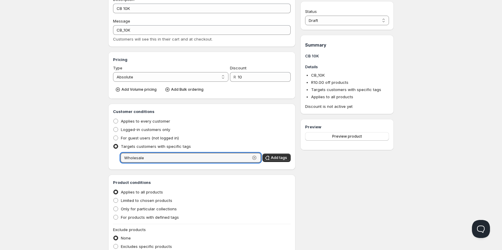
scroll to position [90, 0]
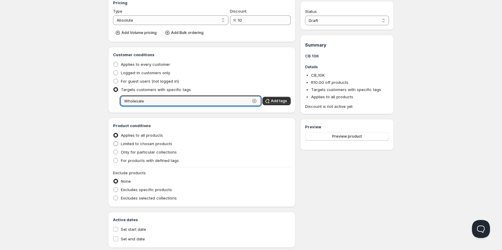
type input "Wholesale"
click at [123, 143] on span "Limited to chosen products" at bounding box center [146, 143] width 51 height 5
click at [114, 142] on input "Limited to chosen products" at bounding box center [113, 141] width 0 height 0
radio input "true"
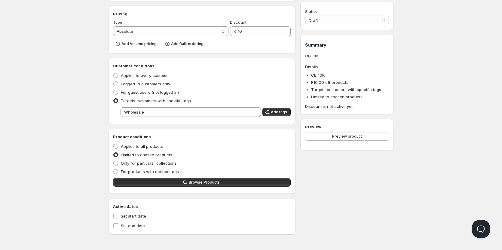
scroll to position [79, 0]
click at [176, 182] on button "Browse Products" at bounding box center [202, 182] width 178 height 8
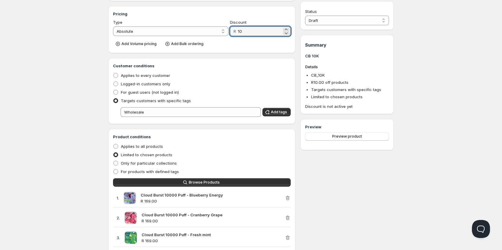
drag, startPoint x: 242, startPoint y: 31, endPoint x: 234, endPoint y: 34, distance: 8.8
click at [234, 34] on div "R 10" at bounding box center [260, 31] width 61 height 10
type input "34"
click at [341, 186] on div "Status Draft Active Draft Summary CB 10K Details CB_10K R 34.00 off products Ta…" at bounding box center [346, 169] width 93 height 450
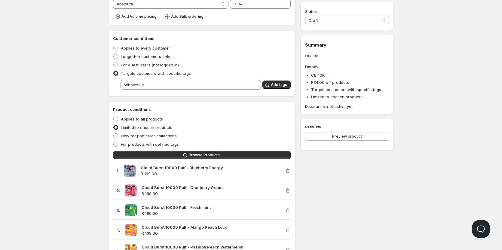
scroll to position [139, 0]
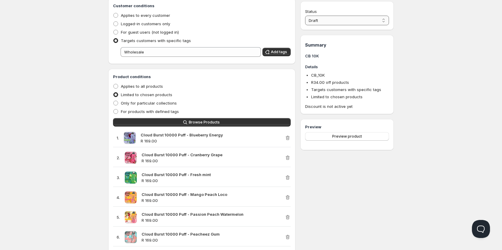
click at [361, 19] on select "Draft Active" at bounding box center [347, 21] width 84 height 10
select select "1"
click at [305, 16] on select "Draft Active" at bounding box center [347, 21] width 84 height 10
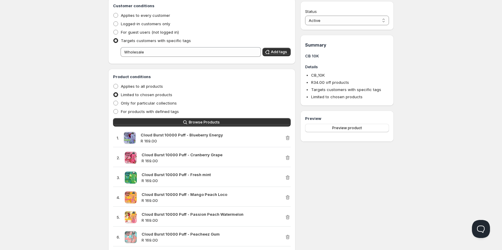
click at [358, 203] on div "Status Active Draft Active Summary CB 10K Details CB_10K R 34.00 off products T…" at bounding box center [346, 108] width 93 height 450
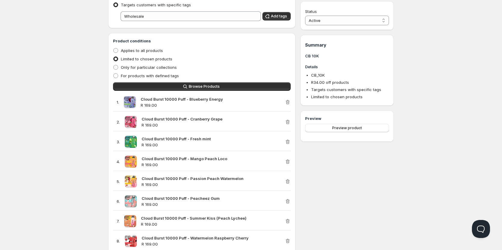
scroll to position [238, 0]
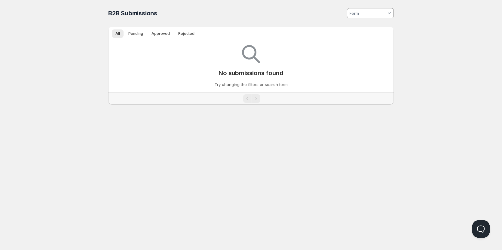
scroll to position [0, 0]
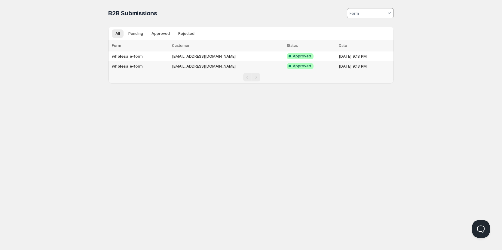
click at [183, 66] on td "tobaccoinn@gmail.com" at bounding box center [227, 66] width 115 height 10
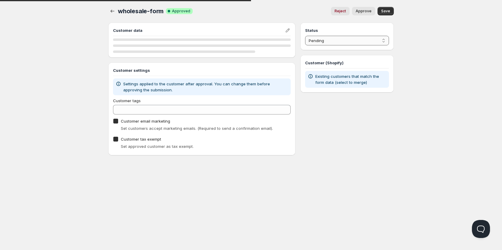
checkbox input "true"
select select "1"
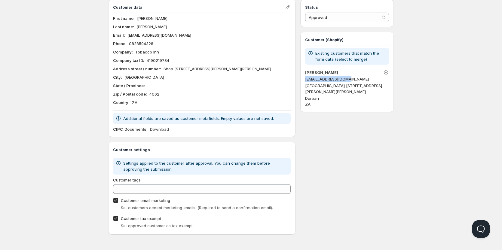
drag, startPoint x: 349, startPoint y: 79, endPoint x: 304, endPoint y: 79, distance: 44.2
click at [304, 79] on div "Customer (Shopify) Existing customers that match the form data (select to merge…" at bounding box center [346, 72] width 93 height 80
copy p "tobaccoinn@gmail.com"
click at [33, 82] on div "Home Pricing Price lists Checkout Forms Submissions Settings Features Plans who…" at bounding box center [251, 113] width 502 height 273
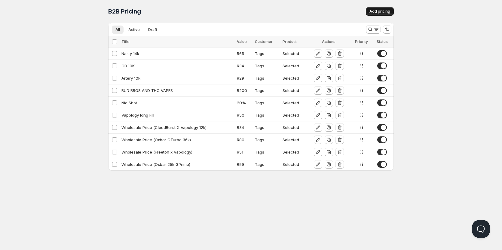
click at [377, 12] on span "Add pricing" at bounding box center [379, 11] width 21 height 5
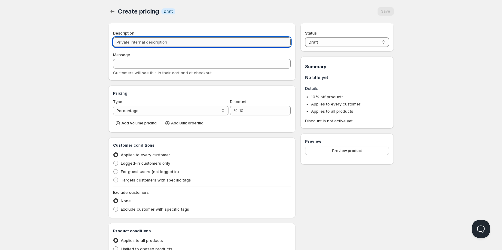
click at [143, 44] on input "Description" at bounding box center [202, 42] width 178 height 10
type input "E"
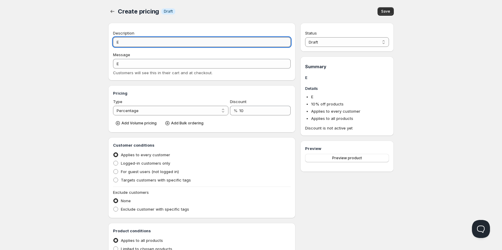
type input "El"
type input "EL"
type input "Elf"
type input "ELF"
type input "Elf B"
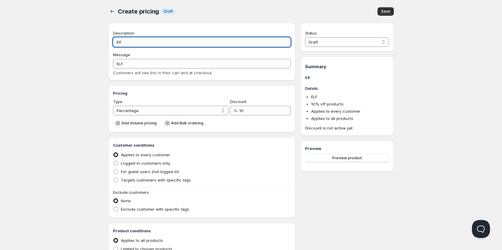
type input "ELF_B"
type input "Elf Ba"
type input "ELF_BA"
type input "Elf Bar"
type input "ELF_BAR"
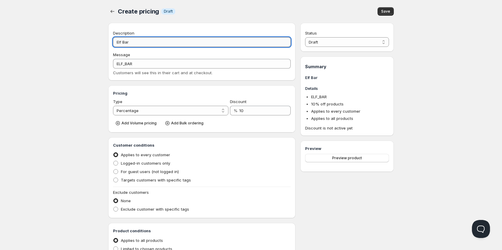
type input "Elf Bar k"
type input "ELF_BAR_K"
type input "Elf Bar ki"
type input "ELF_BAR_KI"
type input "Elf Bar kit"
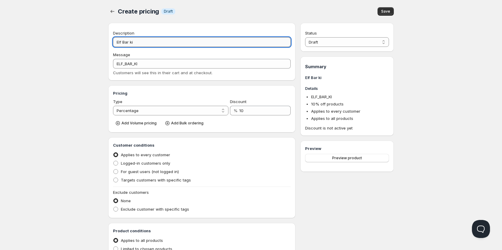
type input "ELF_BAR_KIT"
type input "Elf Bar kit"
click at [223, 114] on select "Percentage Absolute" at bounding box center [170, 111] width 115 height 10
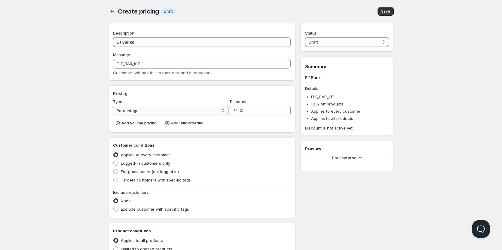
select select "2"
click at [113, 106] on select "Percentage Absolute" at bounding box center [170, 111] width 115 height 10
click at [120, 181] on label "Targets customers with specific tags" at bounding box center [152, 180] width 78 height 8
click at [114, 178] on input "Targets customers with specific tags" at bounding box center [113, 178] width 0 height 0
radio input "true"
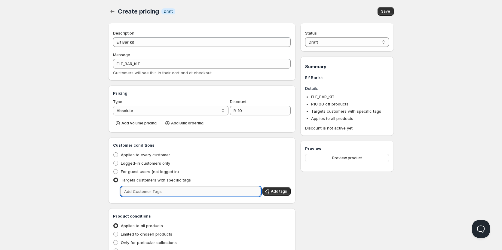
click at [134, 193] on input "text" at bounding box center [190, 192] width 140 height 10
type input "Wholesale"
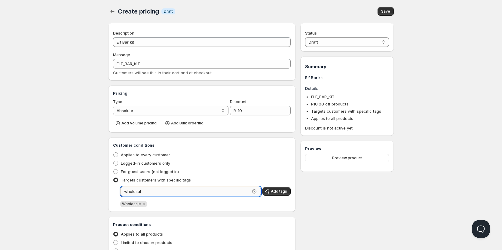
type input "wholesale"
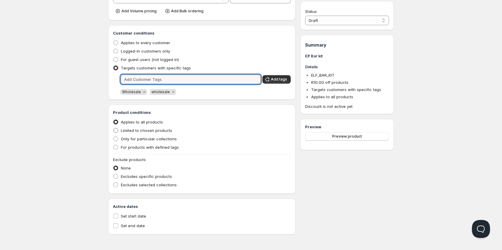
click at [134, 132] on span "Limited to chosen products" at bounding box center [146, 130] width 51 height 5
click at [114, 128] on input "Limited to chosen products" at bounding box center [113, 128] width 0 height 0
radio input "true"
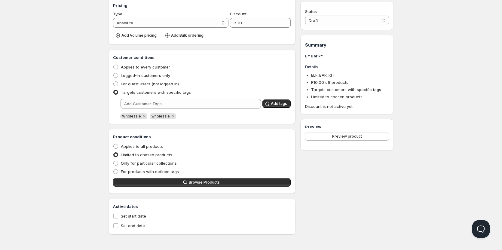
scroll to position [88, 0]
click at [172, 182] on button "Browse Products" at bounding box center [202, 182] width 178 height 8
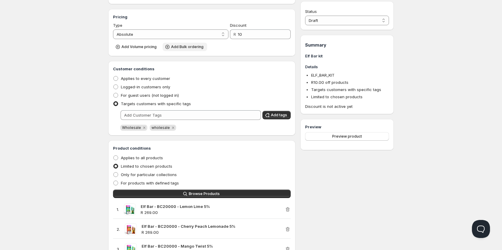
scroll to position [23, 0]
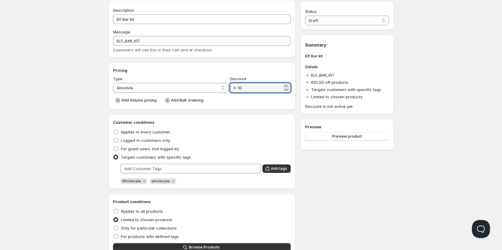
drag, startPoint x: 245, startPoint y: 87, endPoint x: 233, endPoint y: 89, distance: 12.6
click at [234, 89] on div "R 10" at bounding box center [260, 88] width 61 height 10
type input "60"
drag, startPoint x: 356, startPoint y: 17, endPoint x: 354, endPoint y: 22, distance: 5.5
click at [356, 17] on select "Draft Active" at bounding box center [347, 21] width 84 height 10
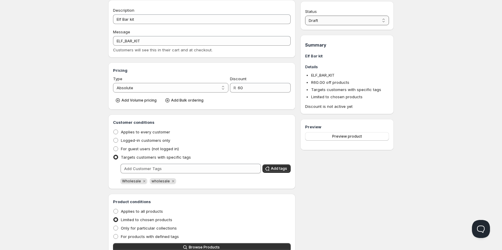
select select "1"
click at [305, 16] on select "Draft Active" at bounding box center [347, 21] width 84 height 10
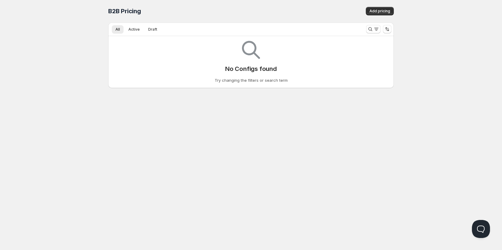
scroll to position [0, 0]
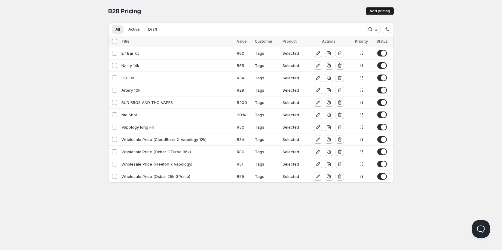
click at [380, 11] on span "Add pricing" at bounding box center [379, 11] width 21 height 5
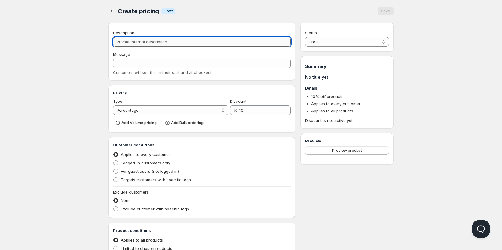
click at [176, 44] on input "Description" at bounding box center [202, 42] width 178 height 10
type input "E"
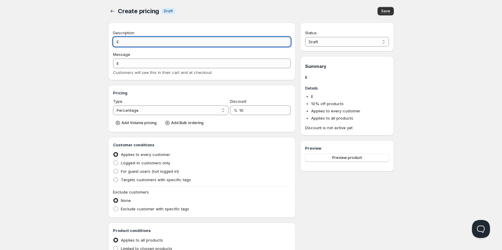
type input "El"
type input "EL"
type input "Elf"
type input "ELF"
type input "Elf B"
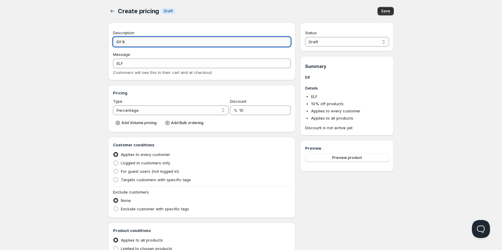
type input "ELF_B"
type input "Elf Ba"
type input "ELF_BA"
type input "Elf Bar"
type input "ELF_BAR"
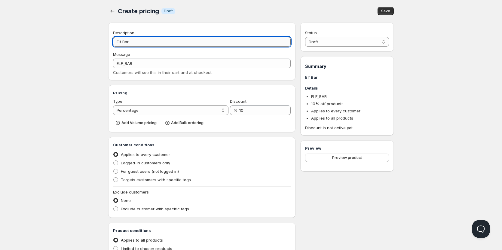
type input "Elf Bar p"
type input "ELF_BAR_P"
type input "Elf Bar pO"
type input "ELF_BAR_PO"
type input "Elf Bar pOD"
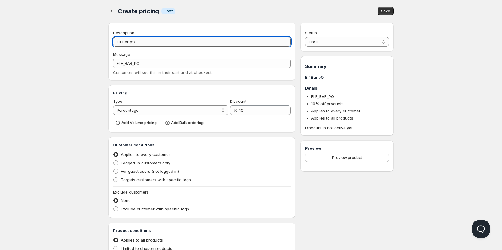
type input "ELF_BAR_POD"
type input "Elf Bar pO"
type input "ELF_BAR_PO"
type input "Elf Bar p"
type input "ELF_BAR_P"
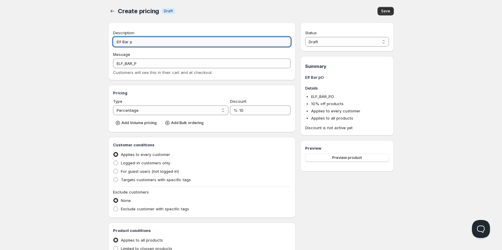
type input "Elf Bar"
type input "ELF_BAR"
type input "Elf Bar p"
type input "ELF_BAR_P"
type input "Elf Bar po"
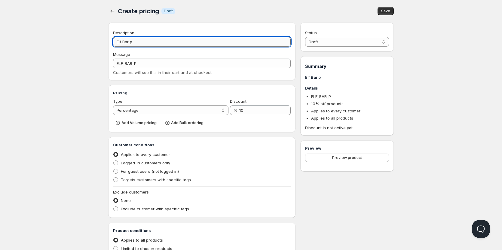
type input "ELF_BAR_PO"
type input "Elf Bar pod"
type input "ELF_BAR_POD"
type input "Elf Bar pod w"
type input "ELF_BAR_POD_W"
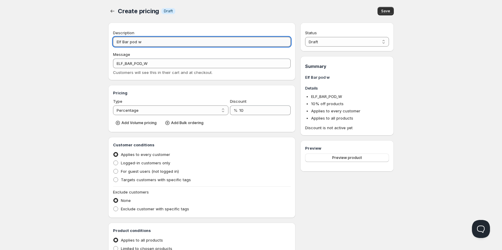
type input "Elf Bar pod we"
type input "ELF_BAR_POD_WE"
type input "Elf Bar pod w"
type input "ELF_BAR_POD_W"
type input "Elf Bar pod"
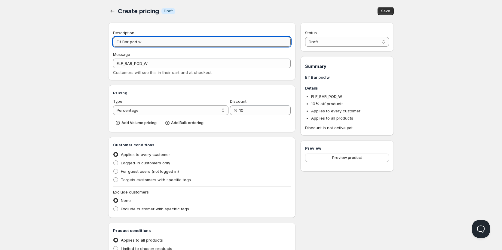
type input "ELF_BAR_POD"
type input "Elf Bar pod e"
type input "ELF_BAR_POD_E"
type input "Elf Bar pod ew"
type input "ELF_BAR_POD_EW"
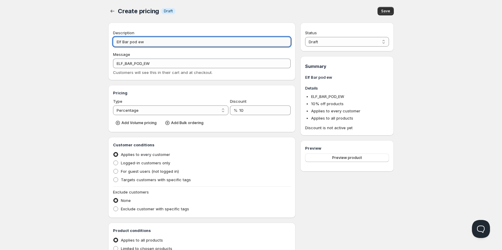
type input "Elf Bar pod ew1"
type input "ELF_BAR_POD_EW1"
type input "Elf Bar pod ew"
type input "ELF_BAR_POD_EW"
type input "Elf Bar pod ew1"
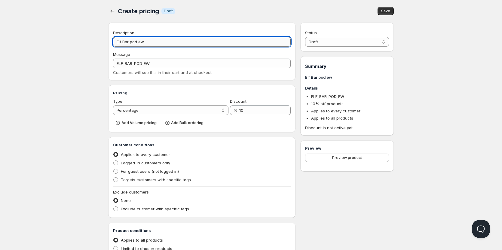
type input "ELF_BAR_POD_EW1"
type input "Elf Bar pod ew18"
type input "ELF_BAR_POD_EW18"
type input "Elf Bar pod ew180"
type input "ELF_BAR_POD_EW180"
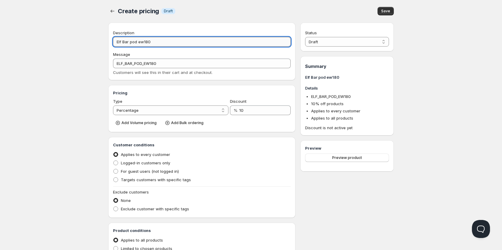
type input "Elf Bar pod ew1800"
type input "ELF_BAR_POD_EW1800"
type input "Elf Bar pod ew18000"
type input "ELF_BAR_POD_EW18000"
type input "Elf Bar pod ew18000"
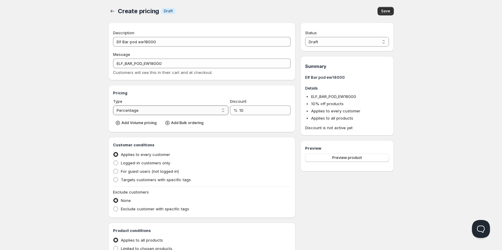
click at [207, 114] on select "Percentage Absolute" at bounding box center [170, 110] width 115 height 10
select select "2"
click at [113, 105] on select "Percentage Absolute" at bounding box center [170, 110] width 115 height 10
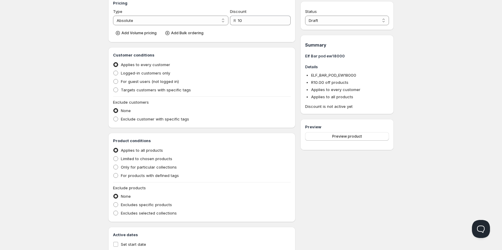
scroll to position [90, 0]
click at [117, 89] on span at bounding box center [115, 89] width 5 height 5
click at [114, 87] on input "Targets customers with specific tags" at bounding box center [113, 87] width 0 height 0
radio input "true"
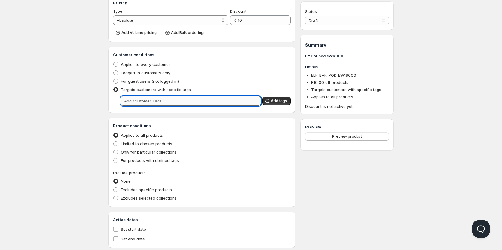
click at [160, 103] on input "text" at bounding box center [190, 101] width 140 height 10
type input "Wholesale"
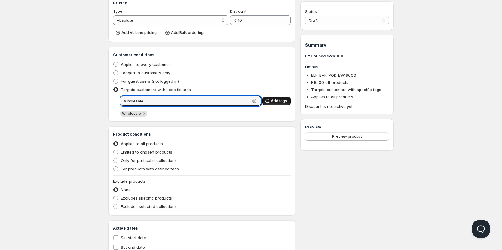
type input "wholesale"
click at [279, 102] on span "Add tags" at bounding box center [279, 101] width 16 height 5
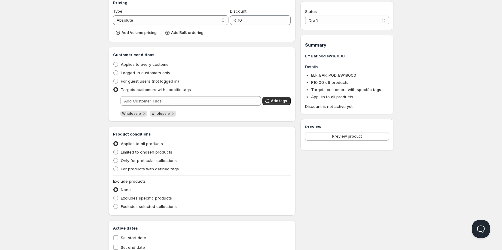
click at [124, 152] on span "Limited to chosen products" at bounding box center [146, 152] width 51 height 5
click at [114, 150] on input "Limited to chosen products" at bounding box center [113, 150] width 0 height 0
radio input "true"
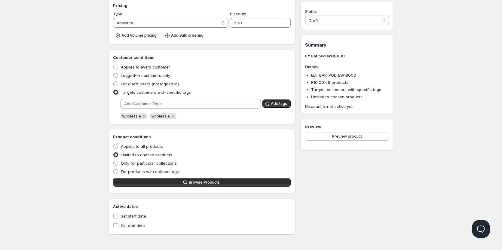
click at [211, 188] on div "Product conditions Applies to all products Limited to chosen products Only for …" at bounding box center [202, 161] width 178 height 55
click at [210, 185] on button "Browse Products" at bounding box center [202, 182] width 178 height 8
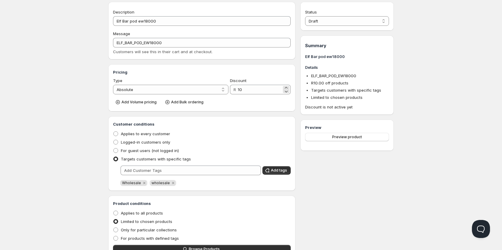
scroll to position [0, 0]
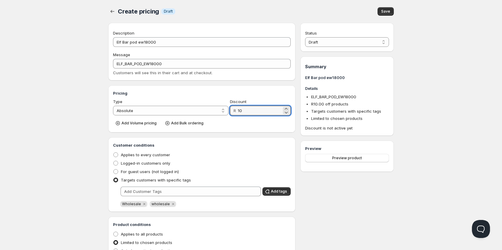
drag, startPoint x: 241, startPoint y: 108, endPoint x: 229, endPoint y: 109, distance: 12.1
click at [230, 109] on div "R 10" at bounding box center [260, 111] width 61 height 10
type input "65"
click at [386, 11] on span "Save" at bounding box center [385, 11] width 9 height 5
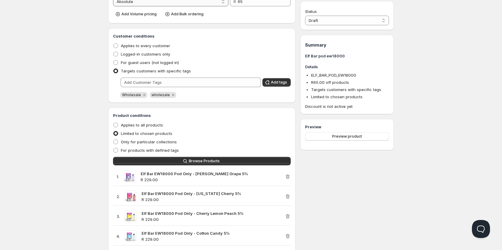
scroll to position [30, 0]
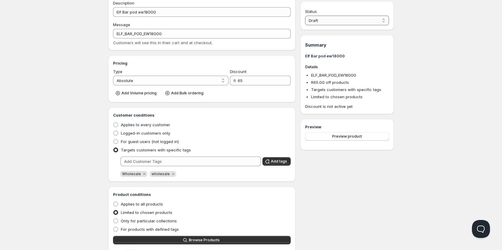
click at [374, 17] on select "Draft Active" at bounding box center [347, 21] width 84 height 10
select select "1"
click at [305, 16] on select "Draft Active" at bounding box center [347, 21] width 84 height 10
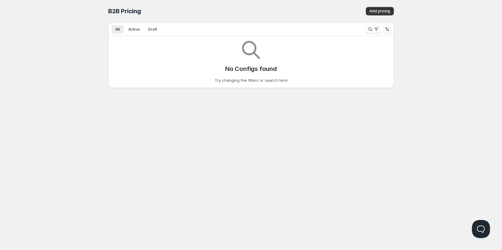
scroll to position [0, 0]
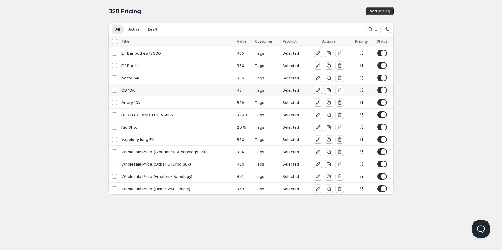
click at [131, 88] on div "CB 10K" at bounding box center [177, 90] width 112 height 6
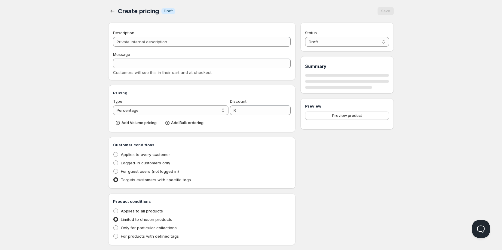
type input "CB 10K"
type input "CB_10K"
select select "2"
type input "34"
radio input "true"
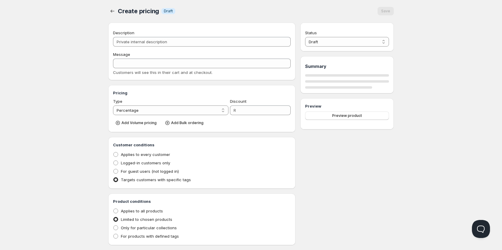
radio input "true"
select select "1"
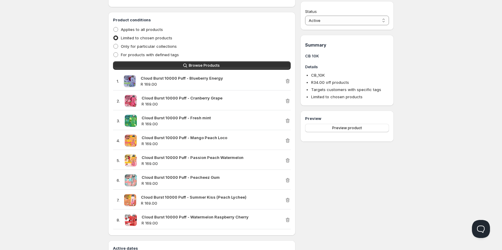
scroll to position [118, 0]
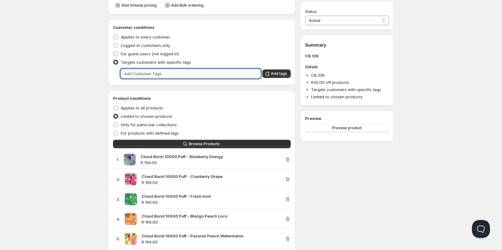
click at [154, 76] on input "text" at bounding box center [190, 74] width 140 height 10
type input "wholesale"
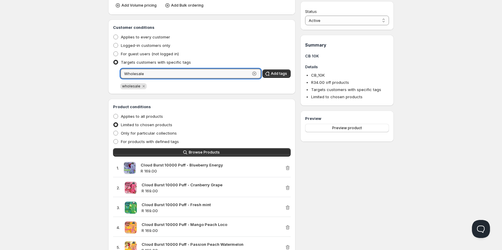
type input "Wholesale"
click at [283, 77] on div "Wholesale Clear Add tags" at bounding box center [202, 74] width 178 height 10
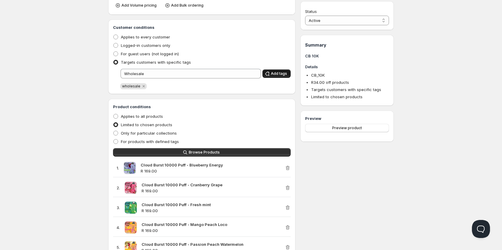
click at [281, 72] on span "Add tags" at bounding box center [279, 73] width 16 height 5
